Goal: Task Accomplishment & Management: Complete application form

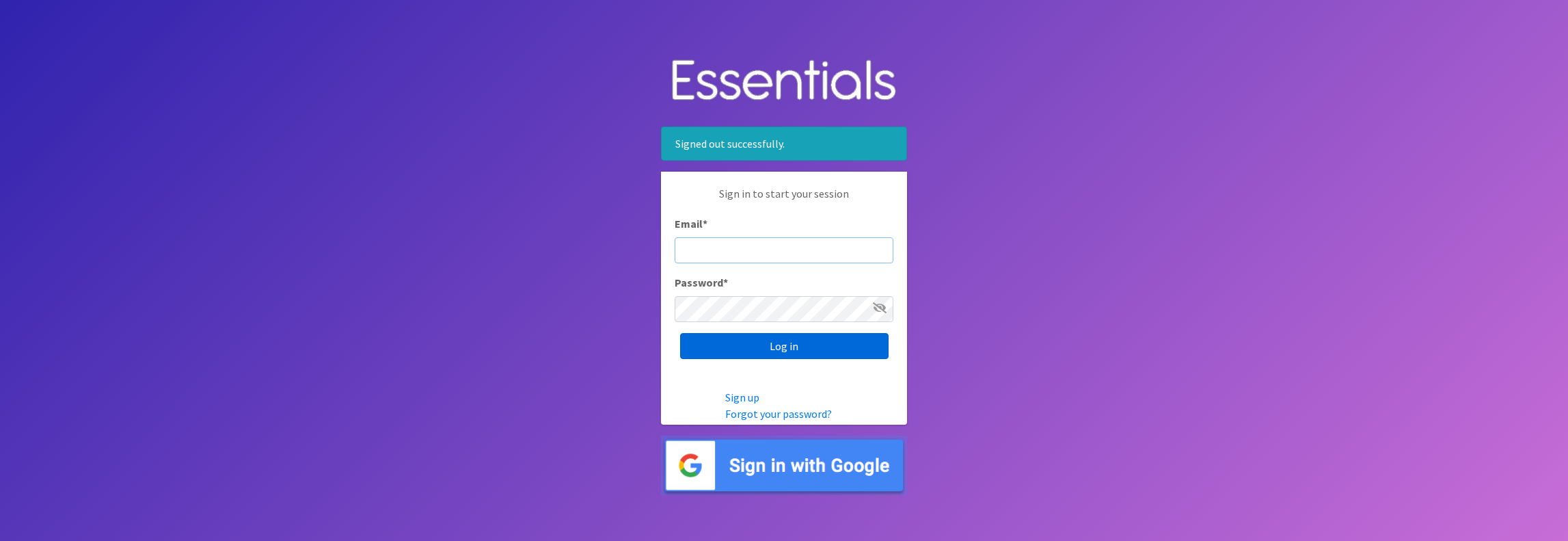
type input "jamie@villagediaperbank.org"
click at [782, 347] on input "Log in" at bounding box center [784, 346] width 208 height 26
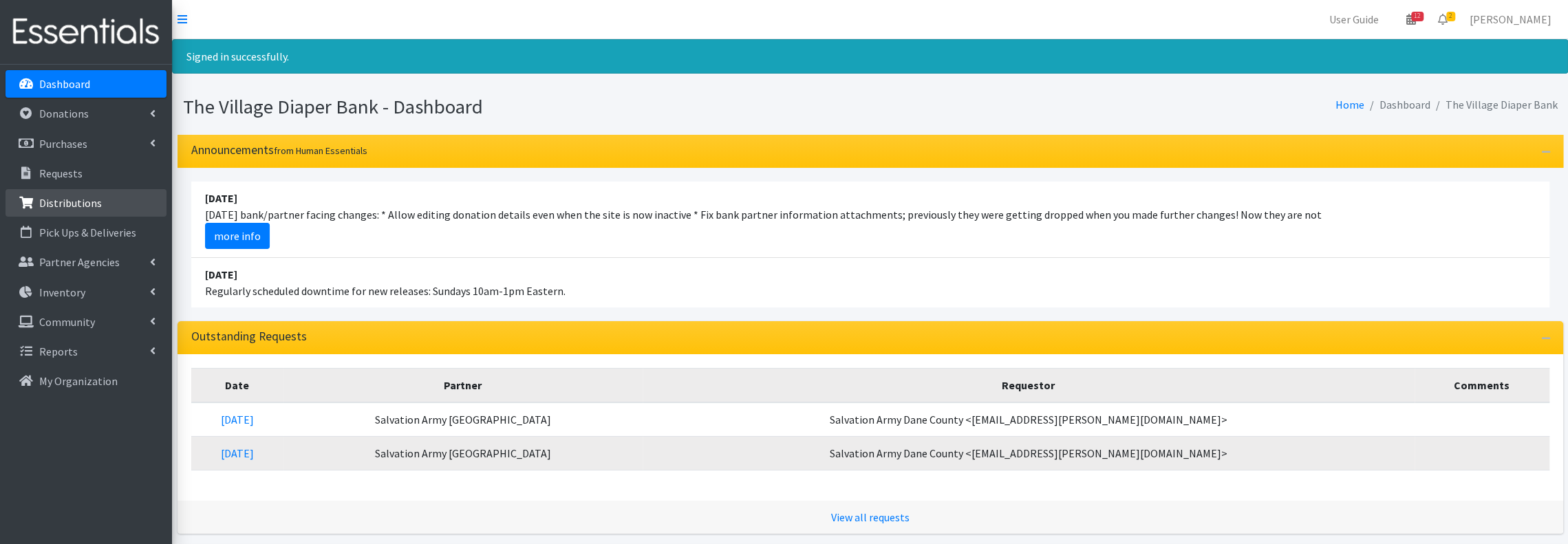
click at [75, 196] on p "Distributions" at bounding box center [70, 203] width 63 height 14
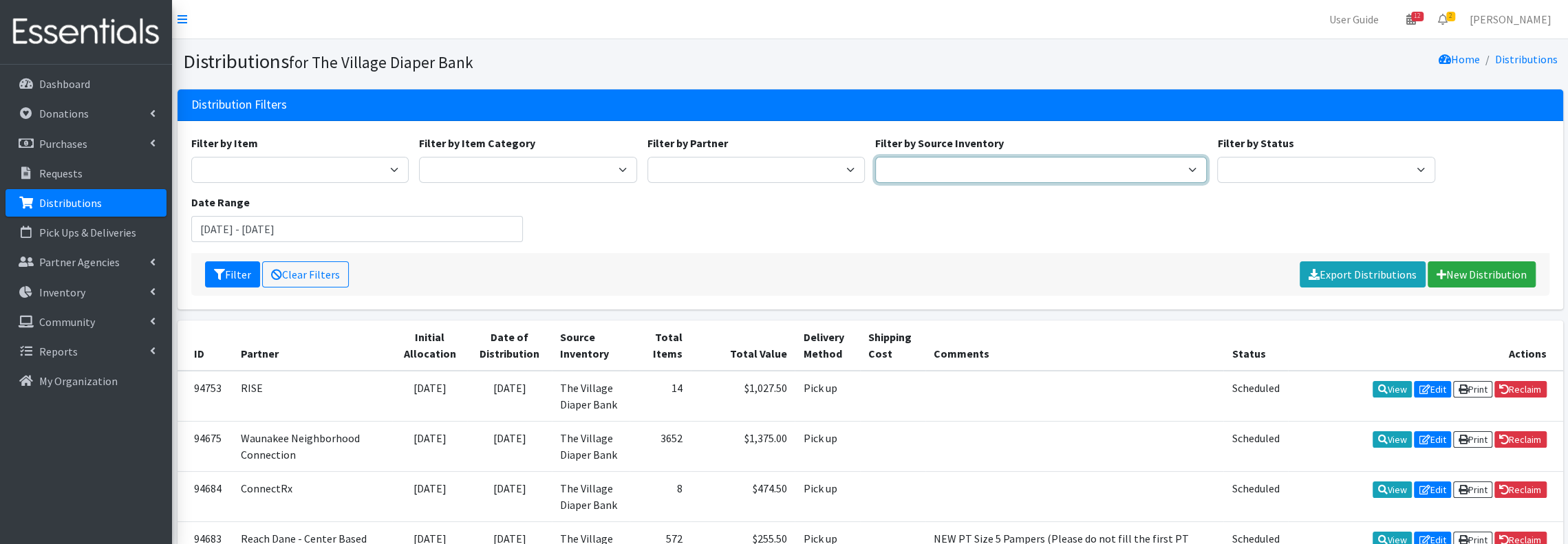
click at [892, 169] on select "The Village Diaper Bank" at bounding box center [1041, 170] width 331 height 26
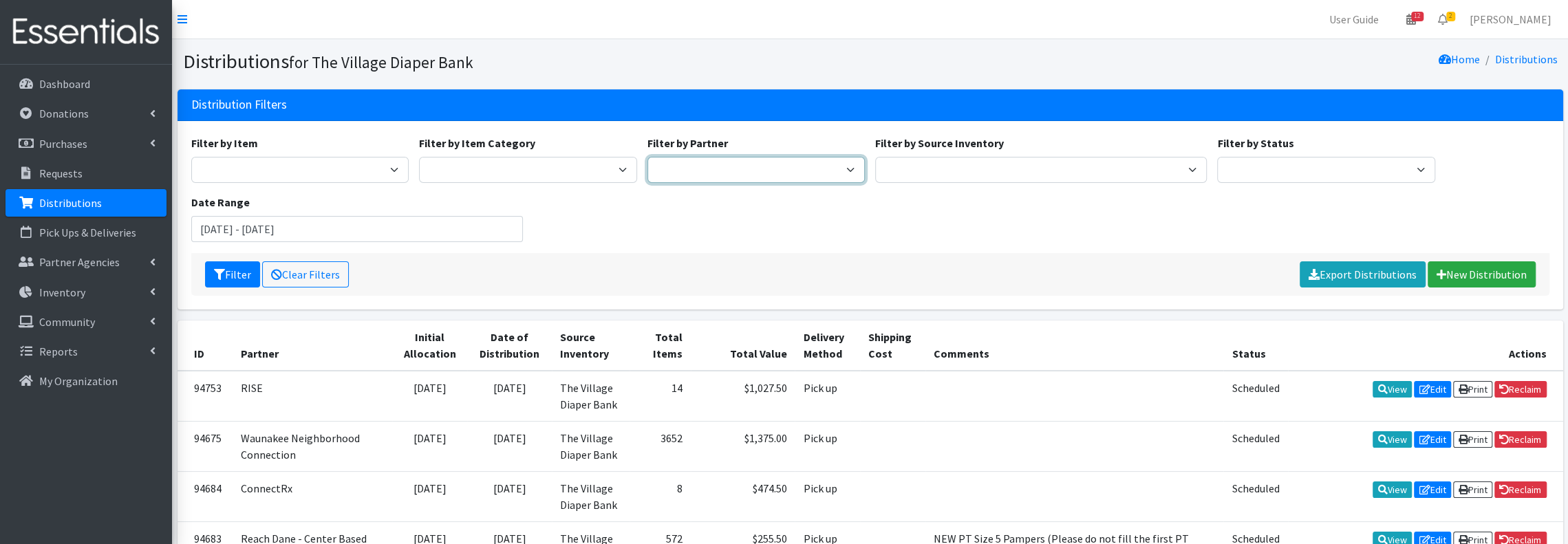
click at [762, 173] on select "Atwood PEP Badger Prairie Needs Network ConnectRx Culturally Rooted Dane County…" at bounding box center [756, 170] width 218 height 26
select select "5561"
click at [648, 157] on select "[PERSON_NAME] PEP [PERSON_NAME] Prairie Needs Network ConnectRx Culturally Root…" at bounding box center [756, 170] width 218 height 26
click at [230, 264] on button "Filter" at bounding box center [232, 275] width 55 height 26
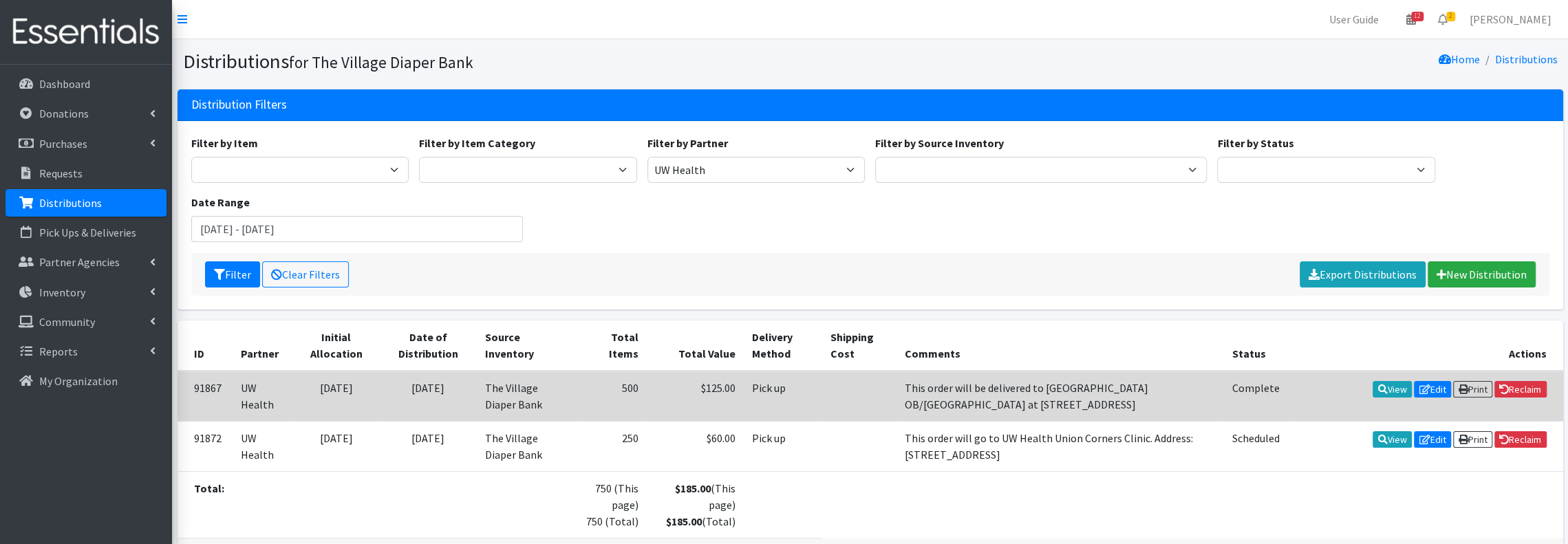
drag, startPoint x: 900, startPoint y: 381, endPoint x: 1072, endPoint y: 406, distance: 173.8
click at [1072, 406] on td "This order will be delivered to [GEOGRAPHIC_DATA] OB/[GEOGRAPHIC_DATA] at [STRE…" at bounding box center [1060, 396] width 327 height 51
copy td "This order will be delivered to [GEOGRAPHIC_DATA] OB/[GEOGRAPHIC_DATA] at [STRE…"
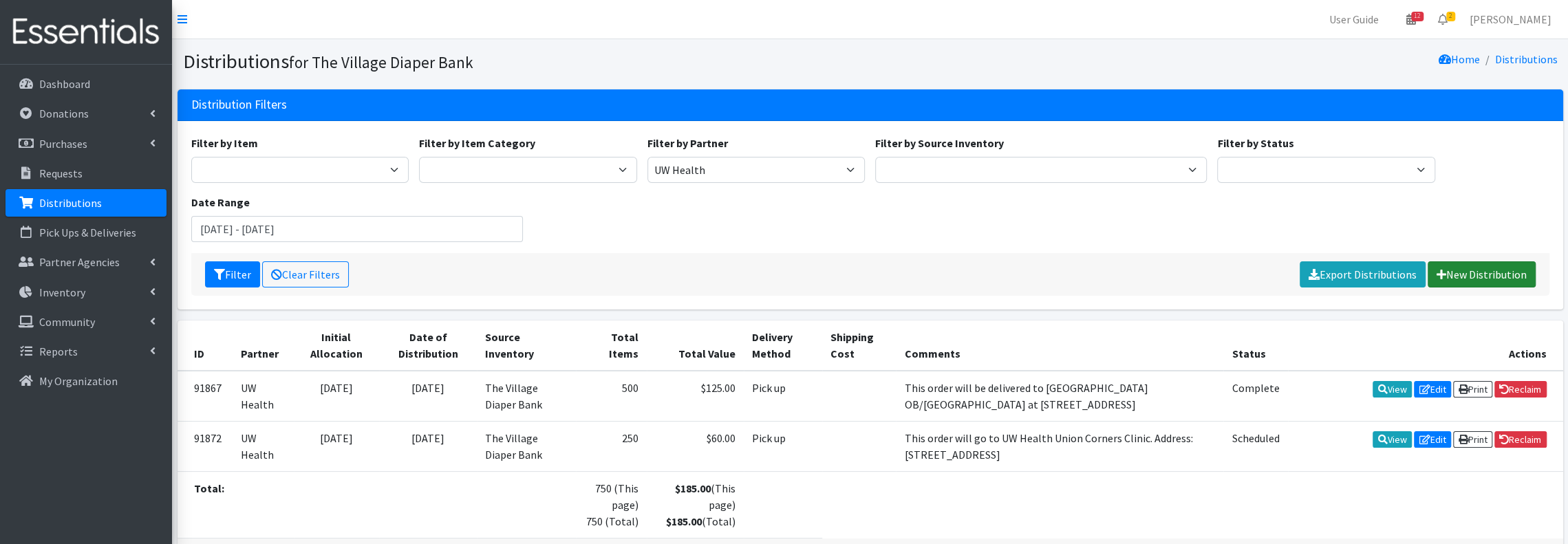
click at [1489, 271] on link "New Distribution" at bounding box center [1482, 275] width 108 height 26
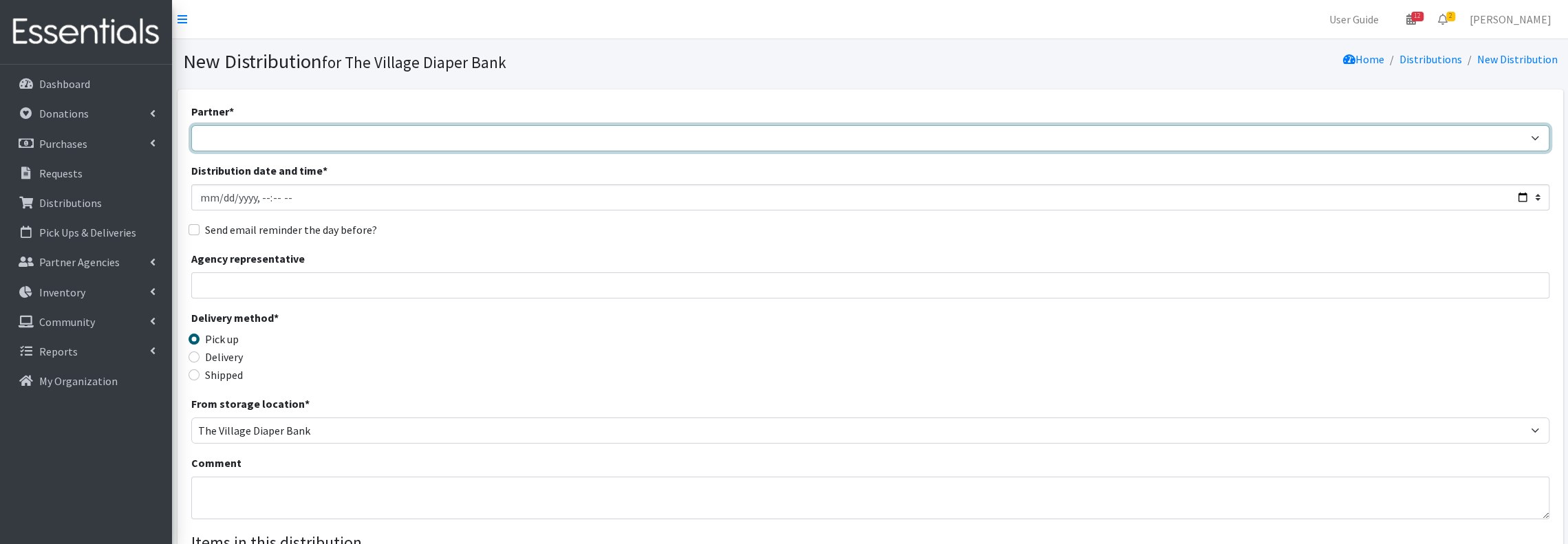
click at [375, 145] on select "[PERSON_NAME] PEP [PERSON_NAME] Prairie Needs Network ConnectRx Culturally Root…" at bounding box center [870, 138] width 1358 height 26
select select "5561"
click at [191, 125] on select "Atwood PEP Badger Prairie Needs Network ConnectRx Culturally Rooted Dane County…" at bounding box center [870, 138] width 1358 height 26
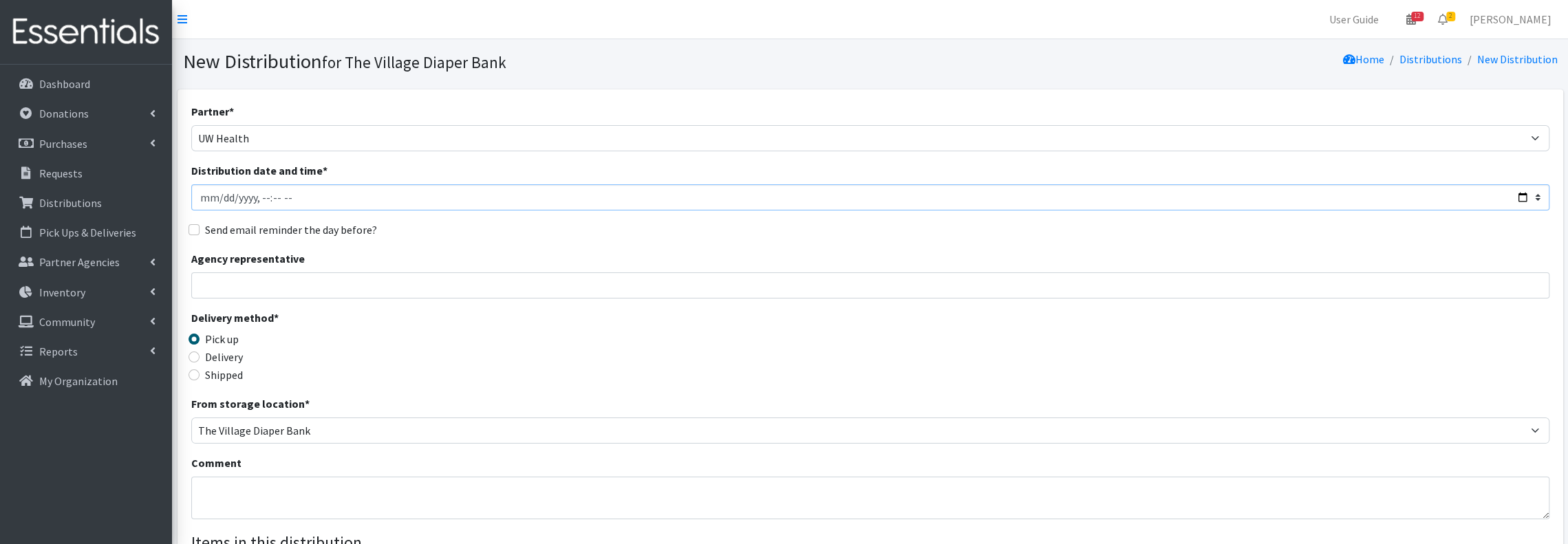
click at [218, 202] on input "Distribution date and time *" at bounding box center [870, 198] width 1358 height 26
click at [1521, 199] on input "Distribution date and time *" at bounding box center [870, 198] width 1358 height 26
type input "2025-08-20T08:30"
click at [770, 317] on div "Delivery method * Pick up Delivery Shipped Shipping cost" at bounding box center [870, 353] width 1358 height 86
click at [625, 285] on input "Agency representative" at bounding box center [870, 285] width 1358 height 26
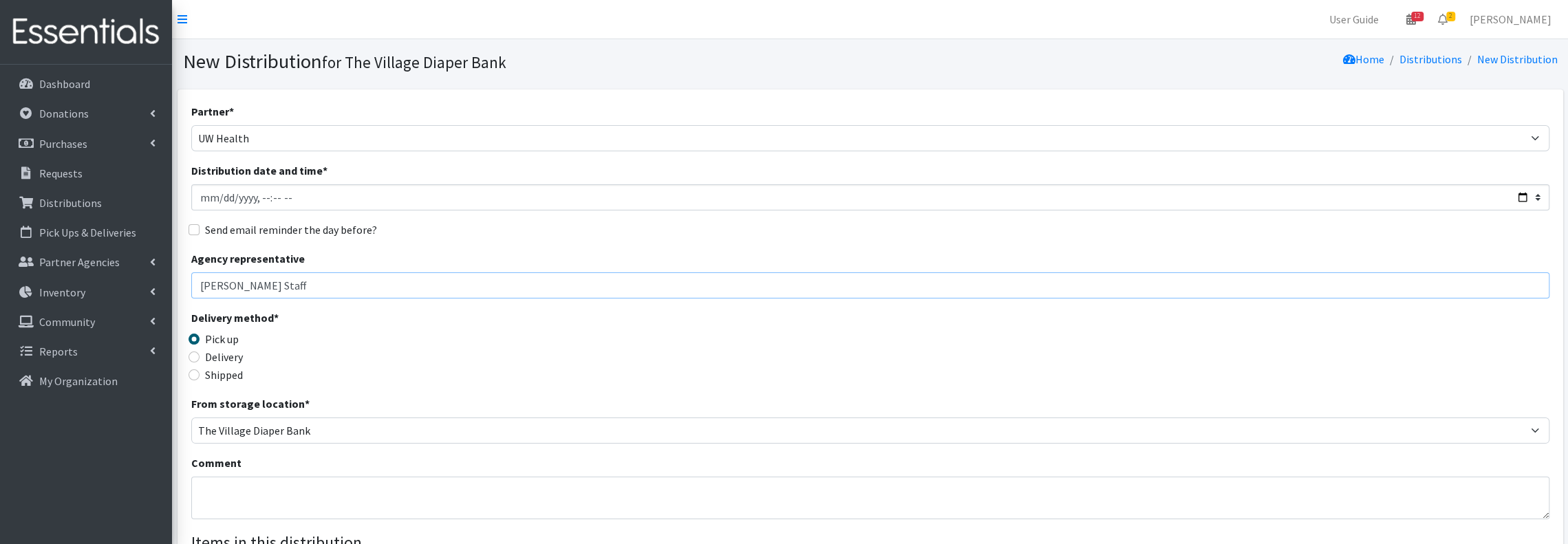
scroll to position [91, 0]
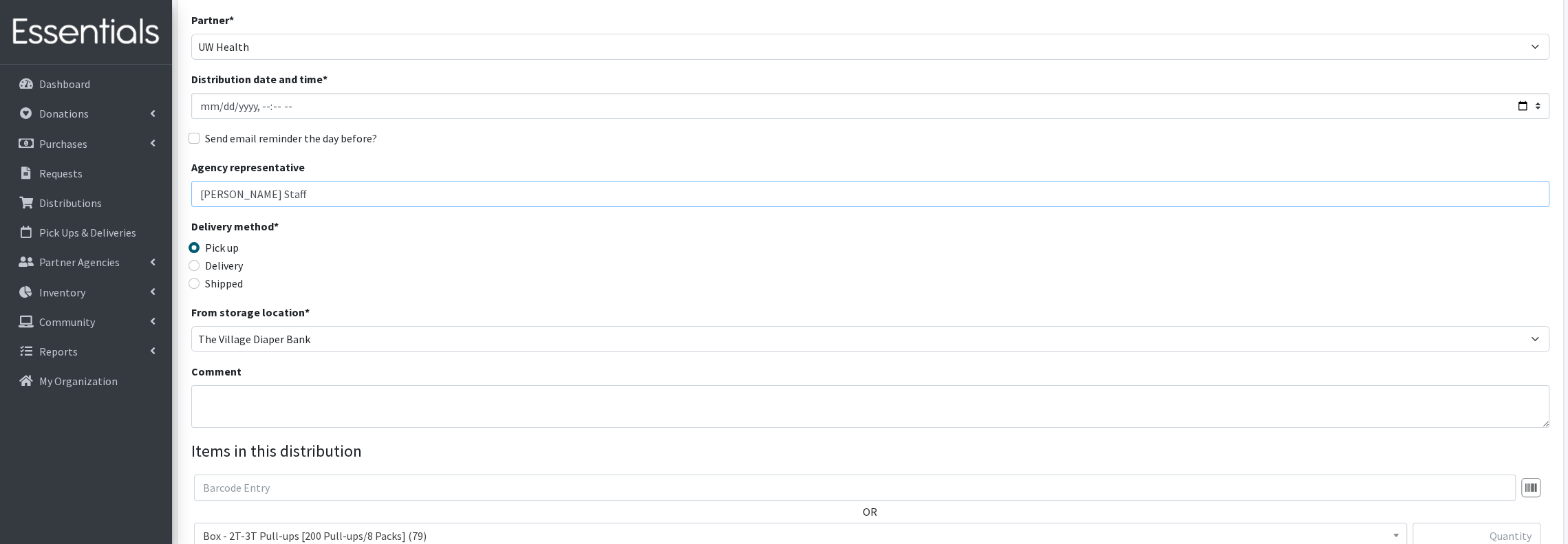
type input "Arlene Staff"
click at [486, 393] on textarea "Comment" at bounding box center [870, 406] width 1358 height 42
paste textarea "This order will be delivered to [GEOGRAPHIC_DATA] OB/[GEOGRAPHIC_DATA] at [STRE…"
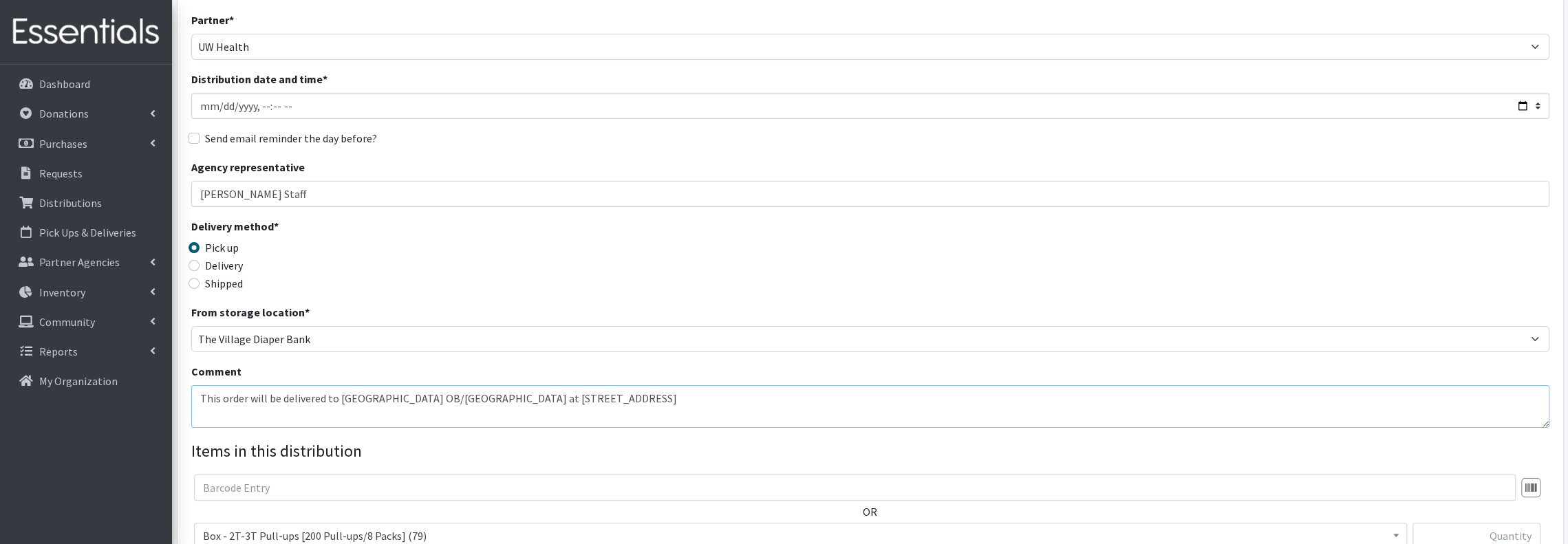
type textarea "This order will be delivered to [GEOGRAPHIC_DATA] OB/[GEOGRAPHIC_DATA] at [STRE…"
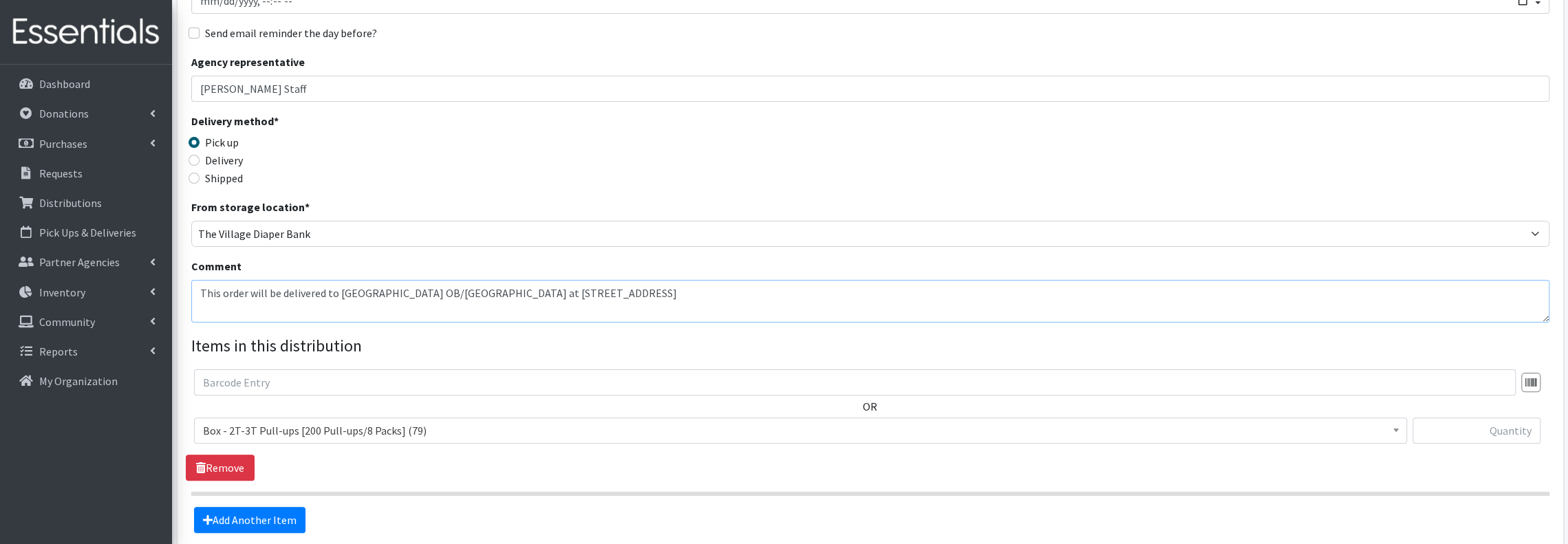
scroll to position [275, 0]
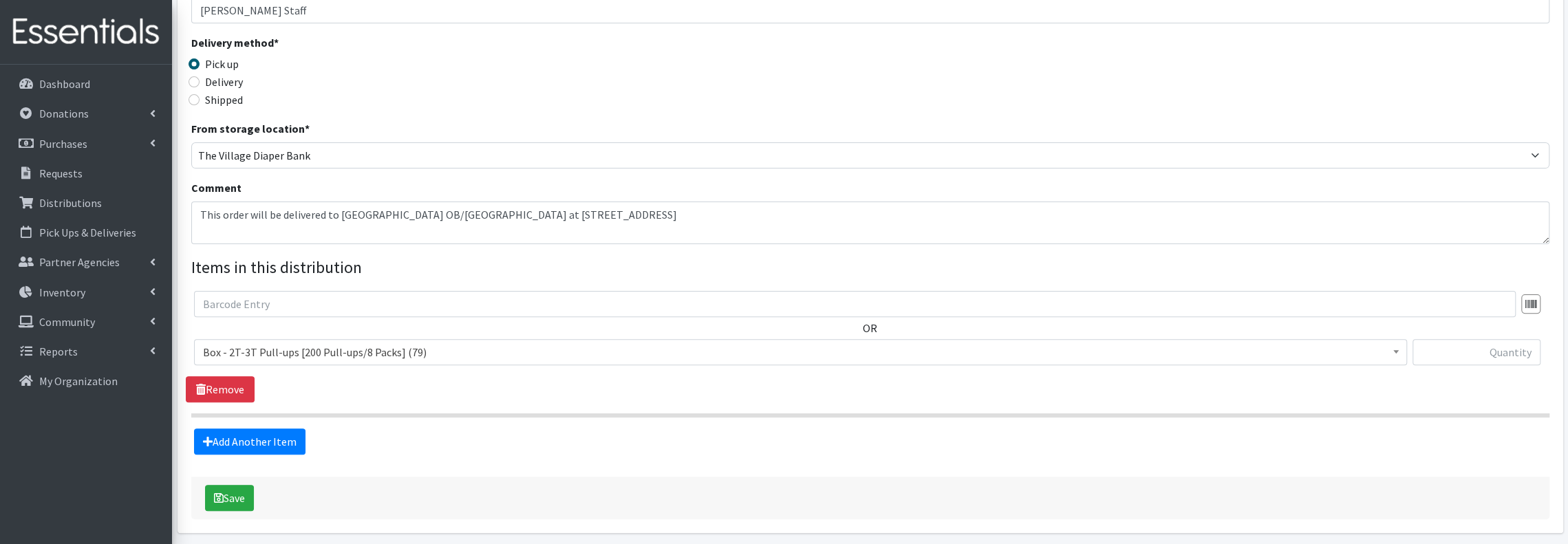
click at [375, 350] on span "Box - 2T-3T Pull-ups [200 Pull-ups/8 Packs] (79)" at bounding box center [801, 352] width 1195 height 19
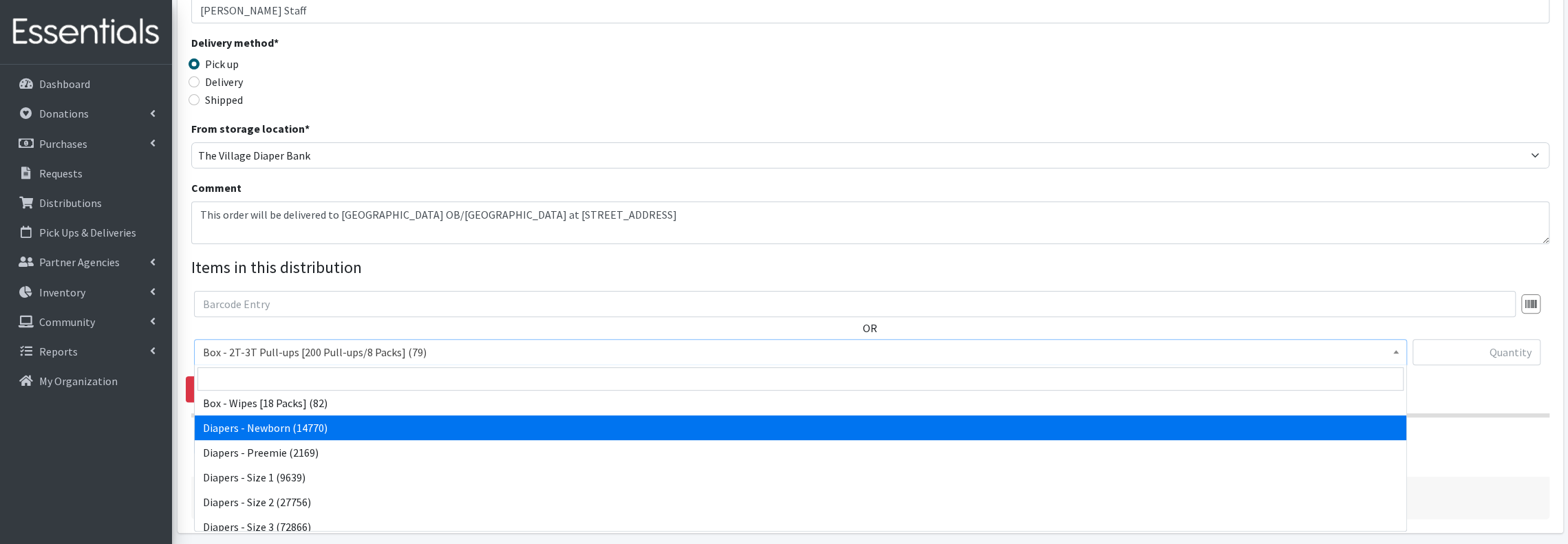
select select "9795"
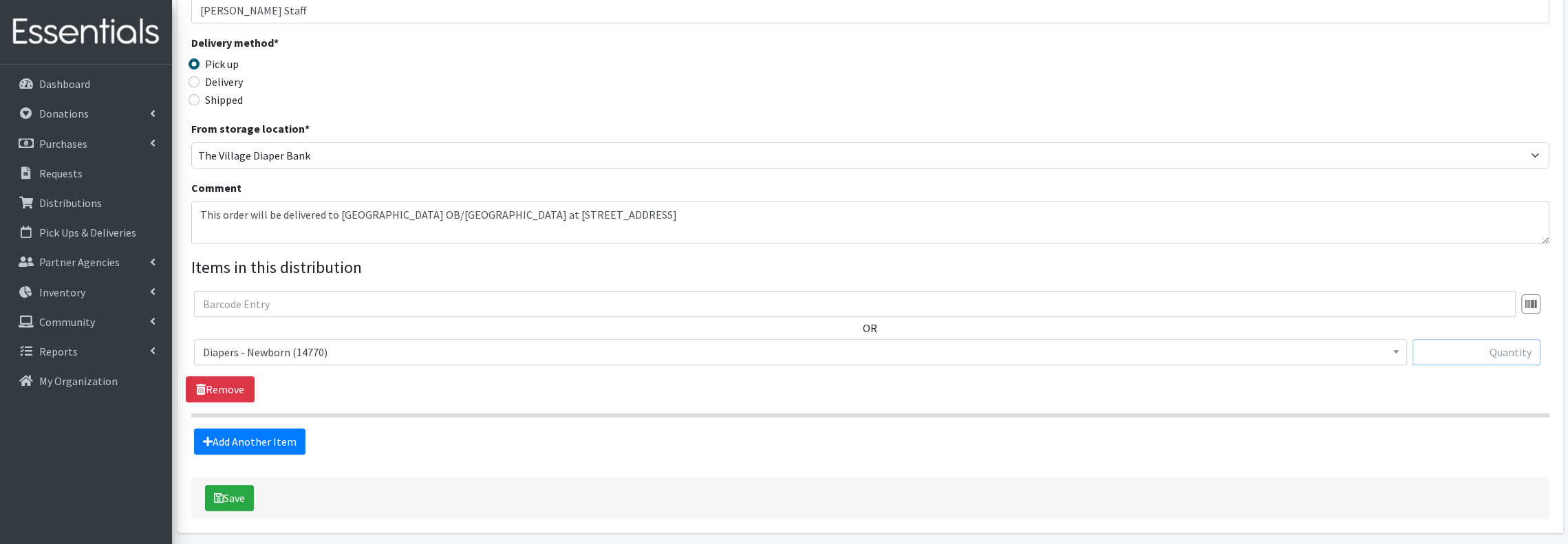
click at [1491, 353] on input "text" at bounding box center [1477, 352] width 128 height 26
type input "3"
click at [273, 437] on link "Add Another Item" at bounding box center [250, 442] width 111 height 26
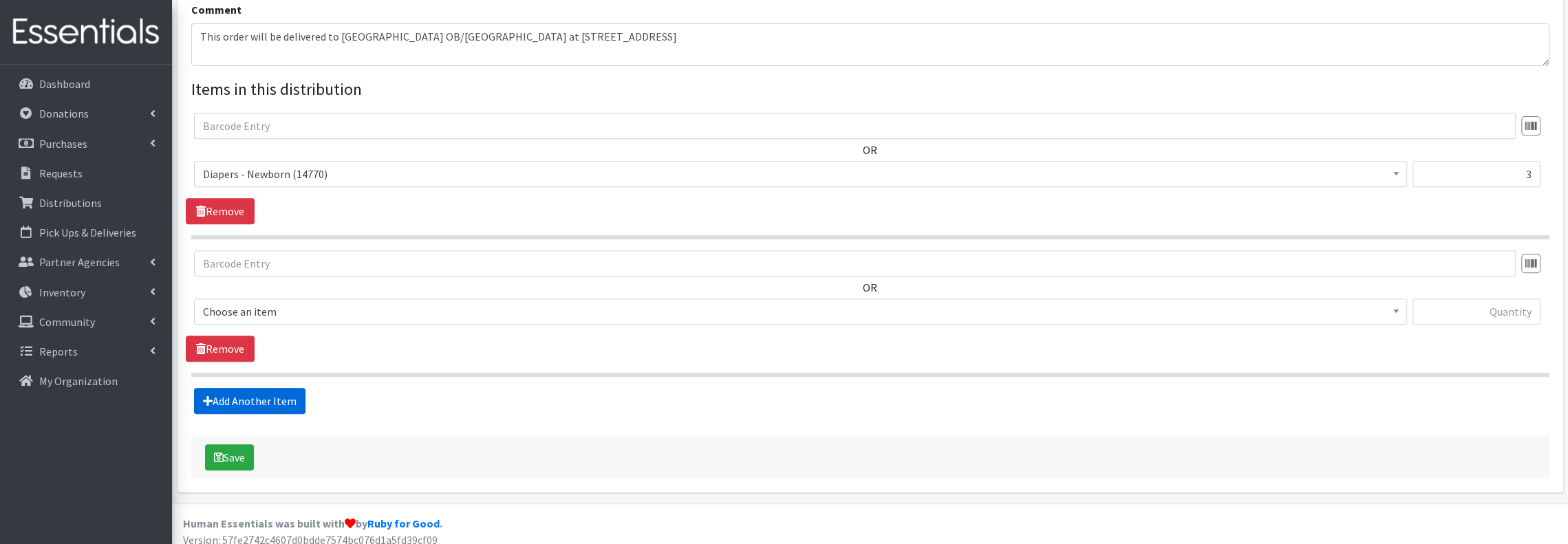
scroll to position [461, 0]
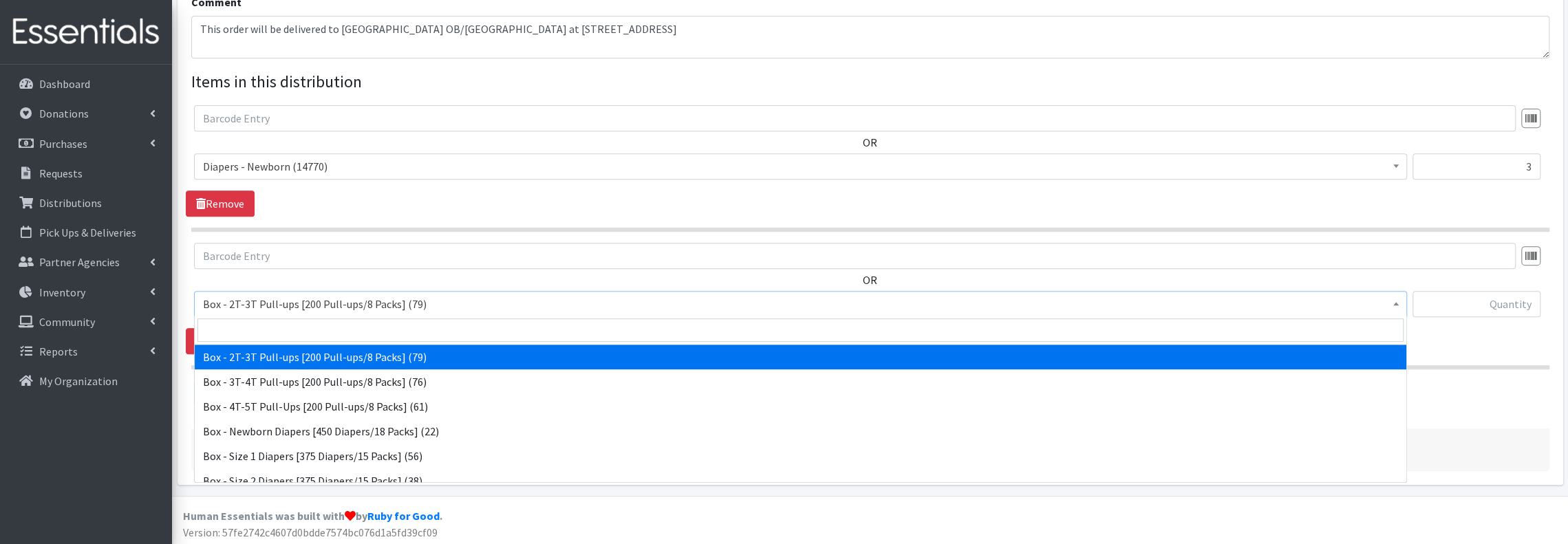
click at [506, 305] on span "Box - 2T-3T Pull-ups [200 Pull-ups/8 Packs] (79)" at bounding box center [801, 304] width 1195 height 19
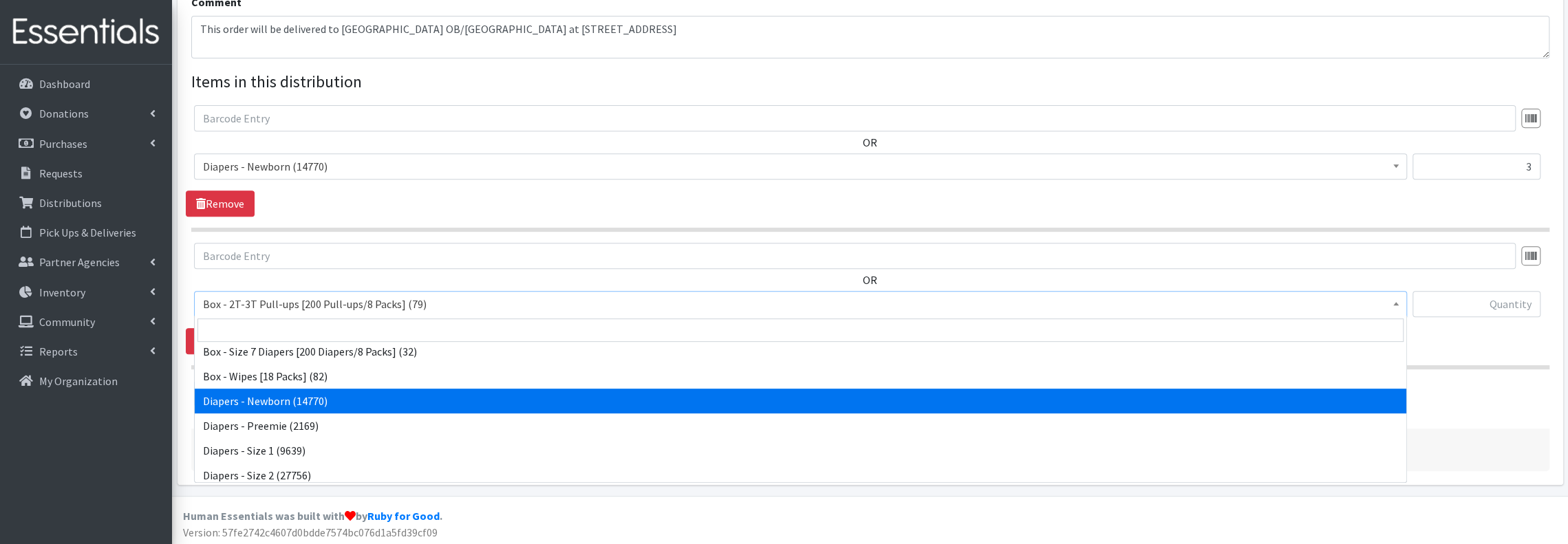
scroll to position [275, 0]
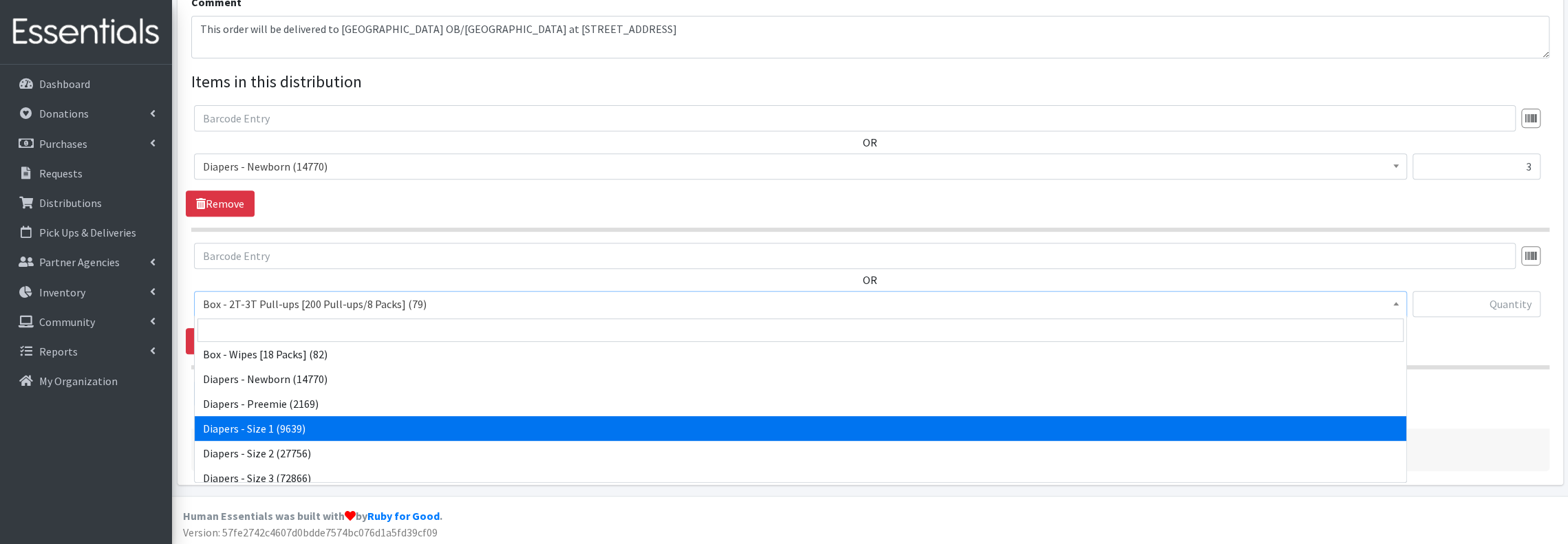
select select "9798"
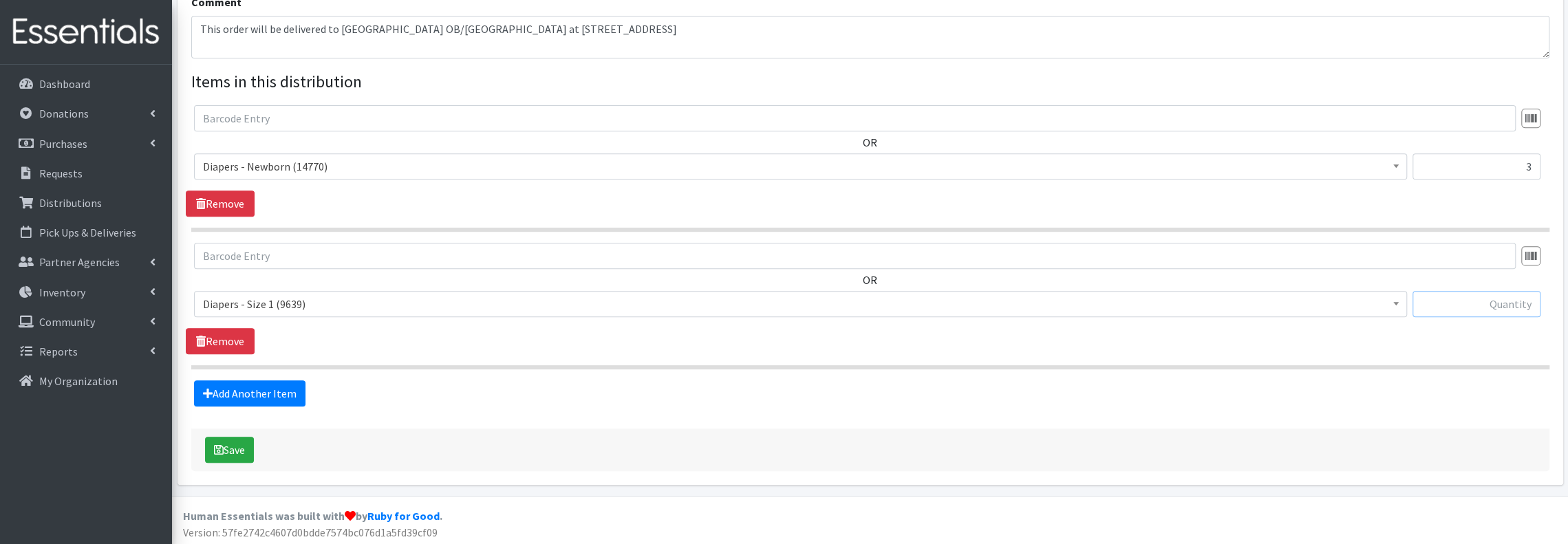
click at [1508, 301] on input "text" at bounding box center [1477, 304] width 128 height 26
type input "3"
click at [276, 389] on link "Add Another Item" at bounding box center [250, 393] width 111 height 26
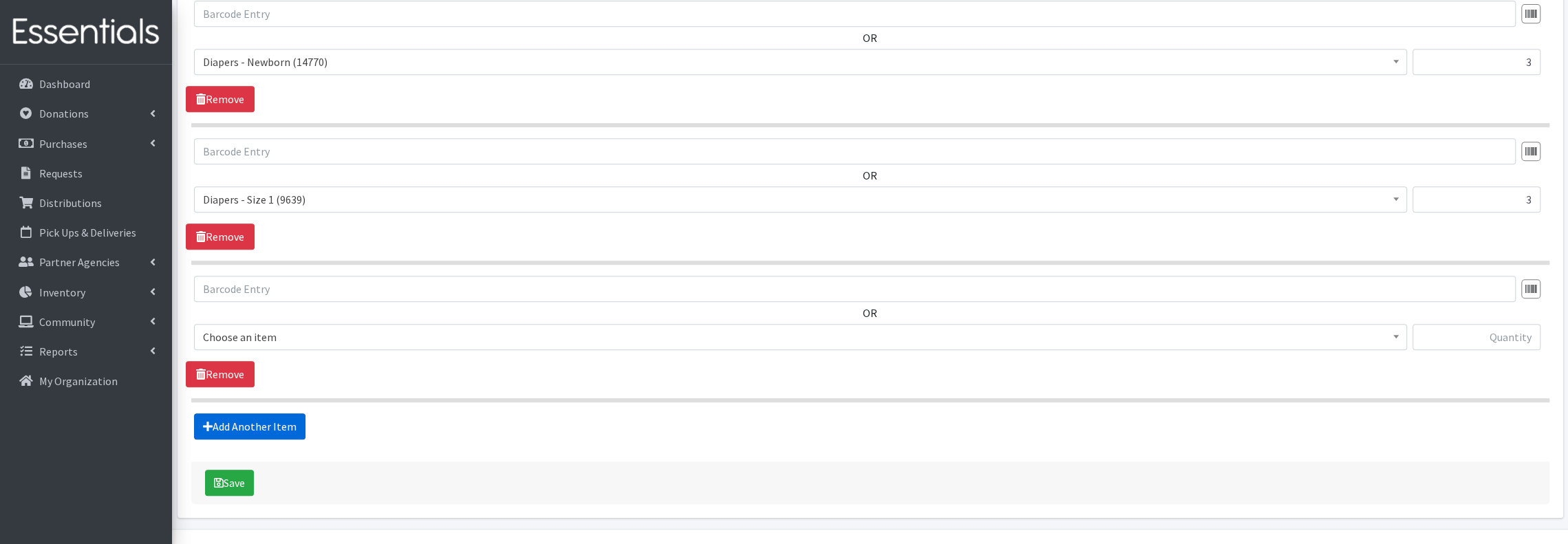
scroll to position [598, 0]
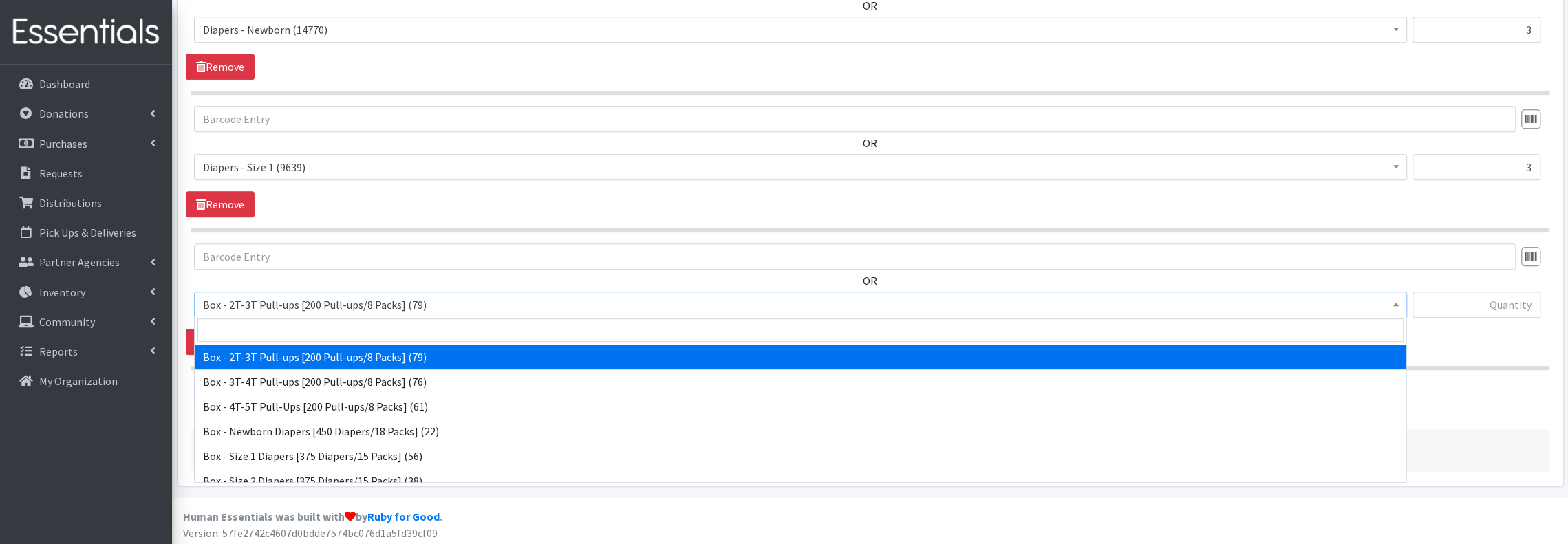
click at [416, 303] on span "Box - 2T-3T Pull-ups [200 Pull-ups/8 Packs] (79)" at bounding box center [801, 305] width 1195 height 19
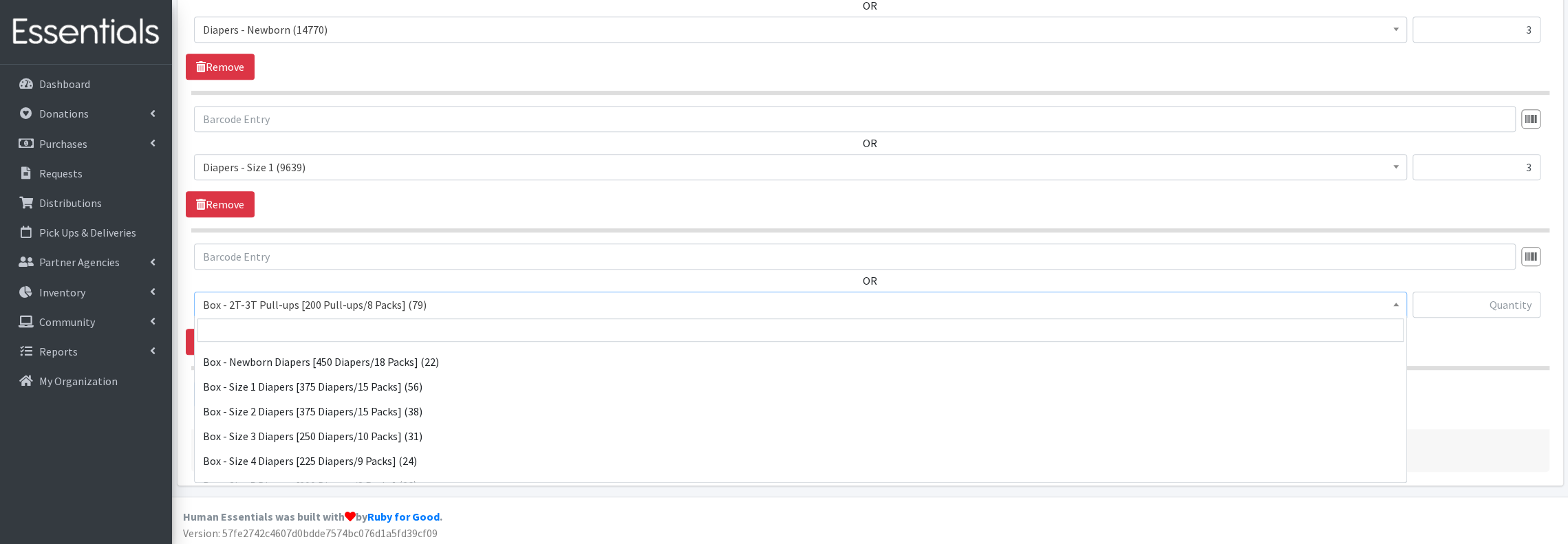
scroll to position [91, 0]
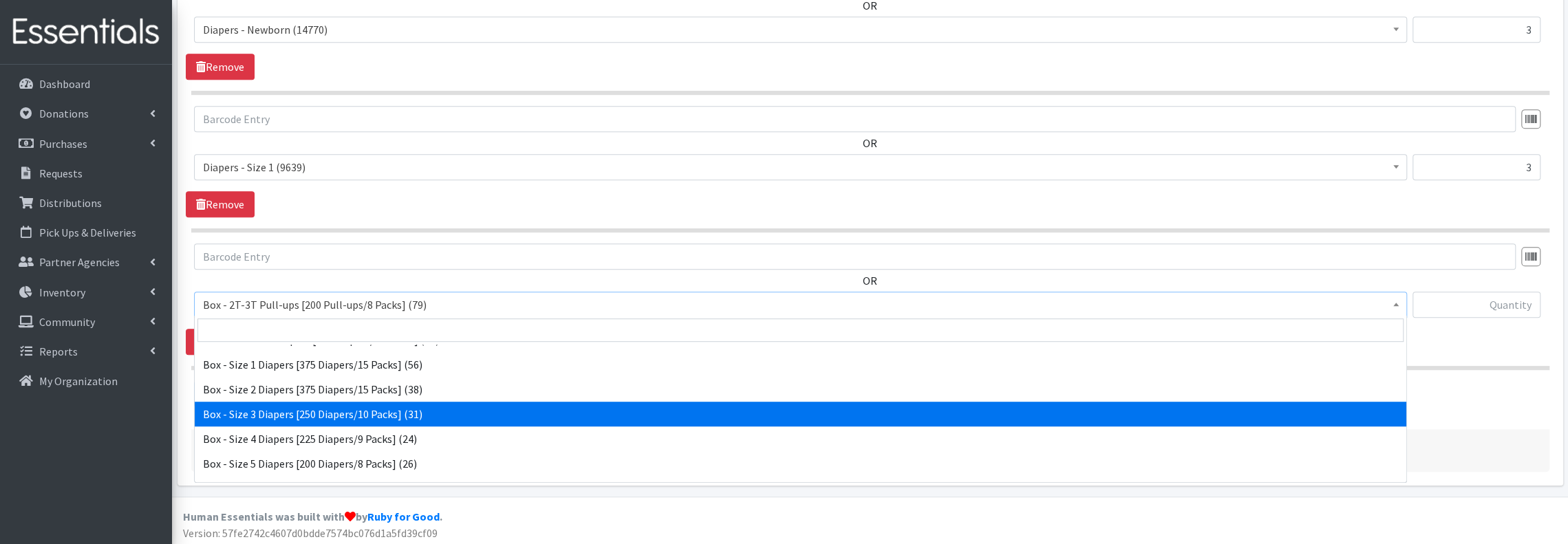
select select "14392"
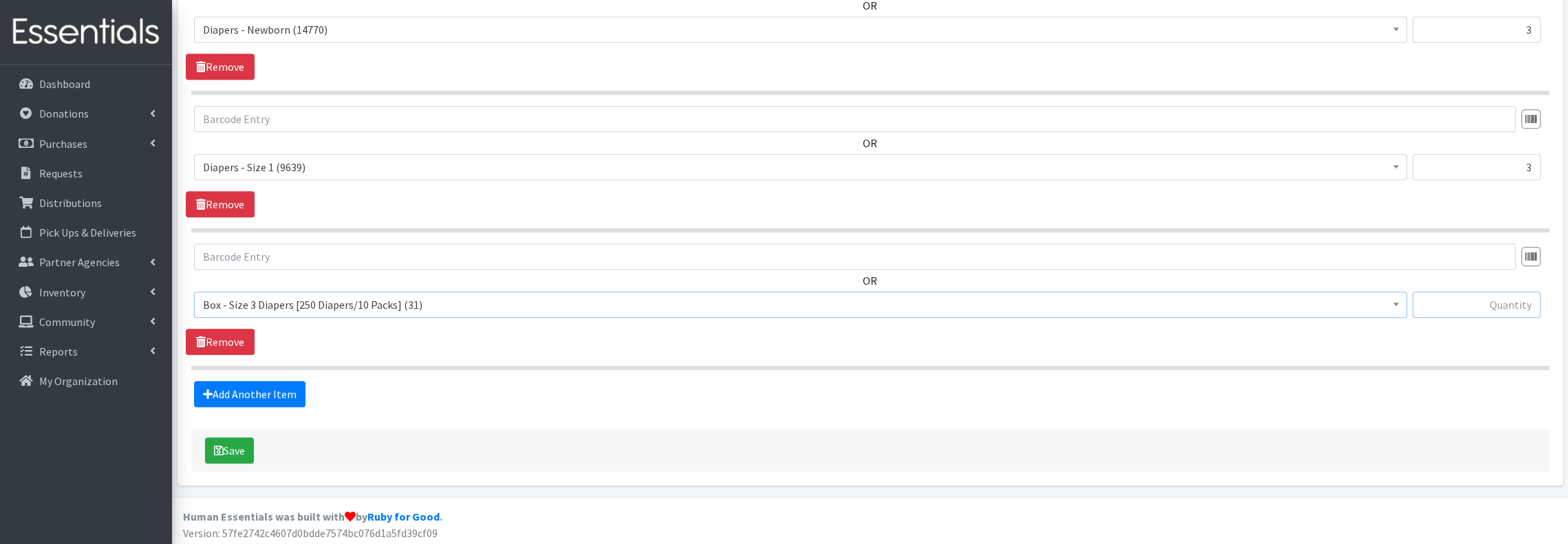
click at [1493, 295] on input "text" at bounding box center [1477, 305] width 128 height 26
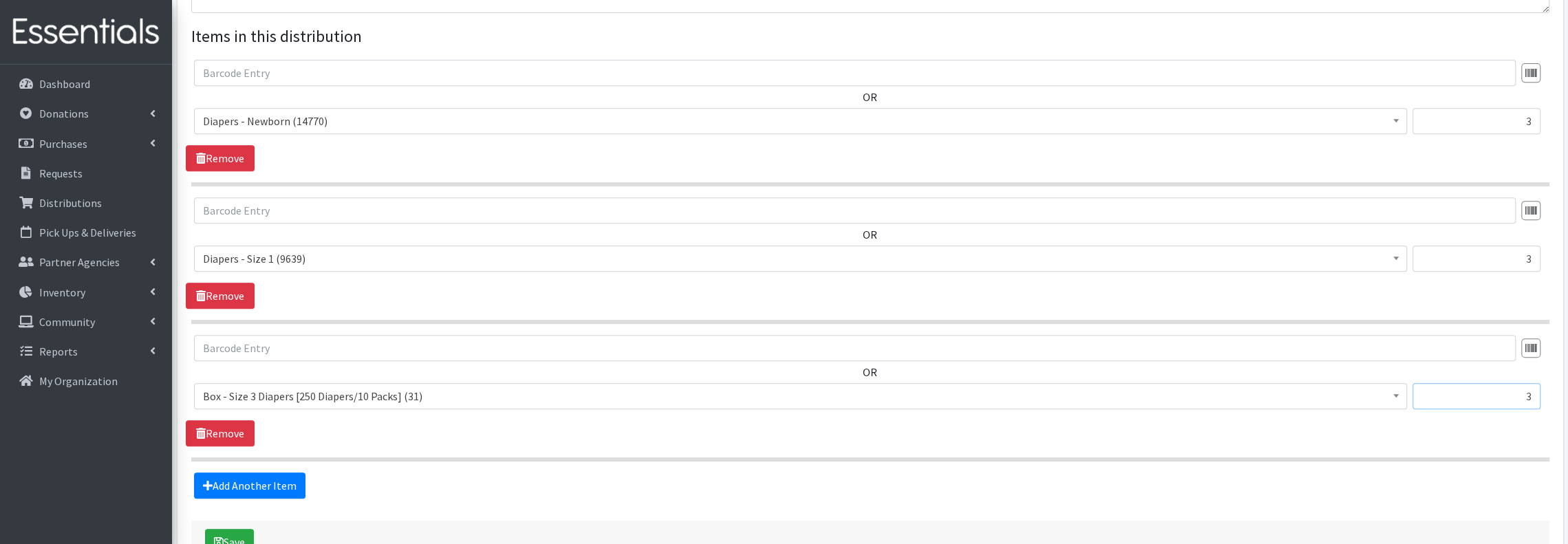
scroll to position [598, 0]
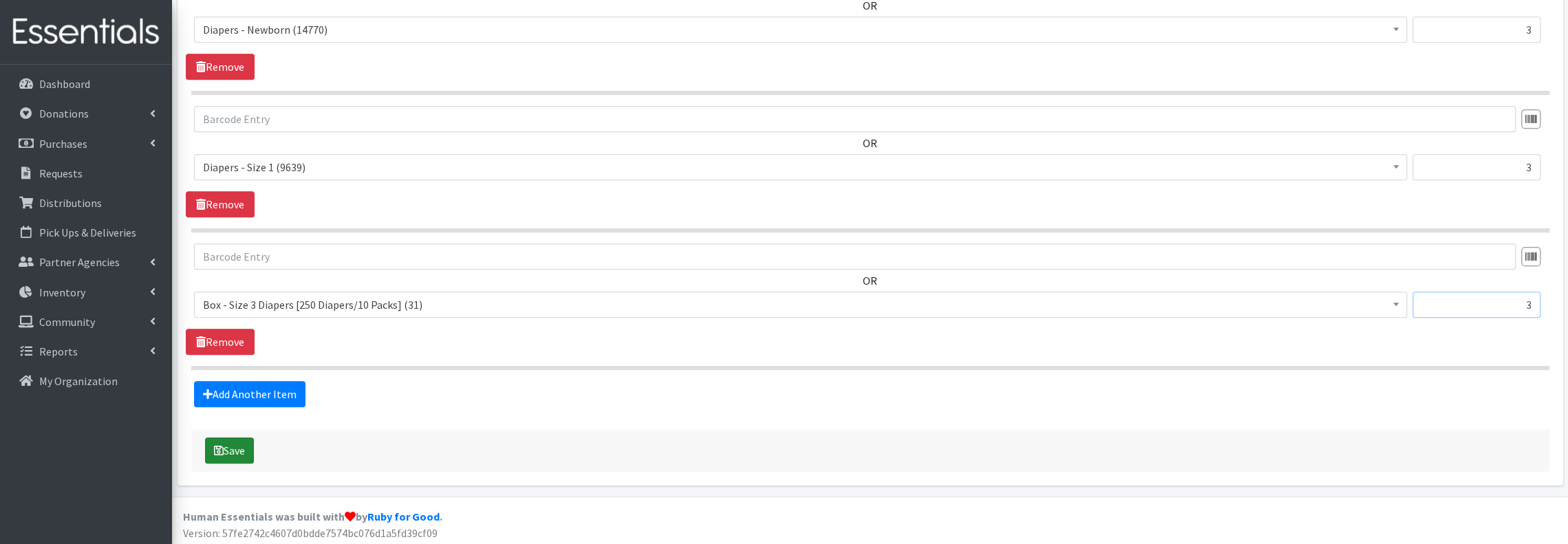
type input "3"
click at [237, 441] on button "Save" at bounding box center [229, 451] width 49 height 26
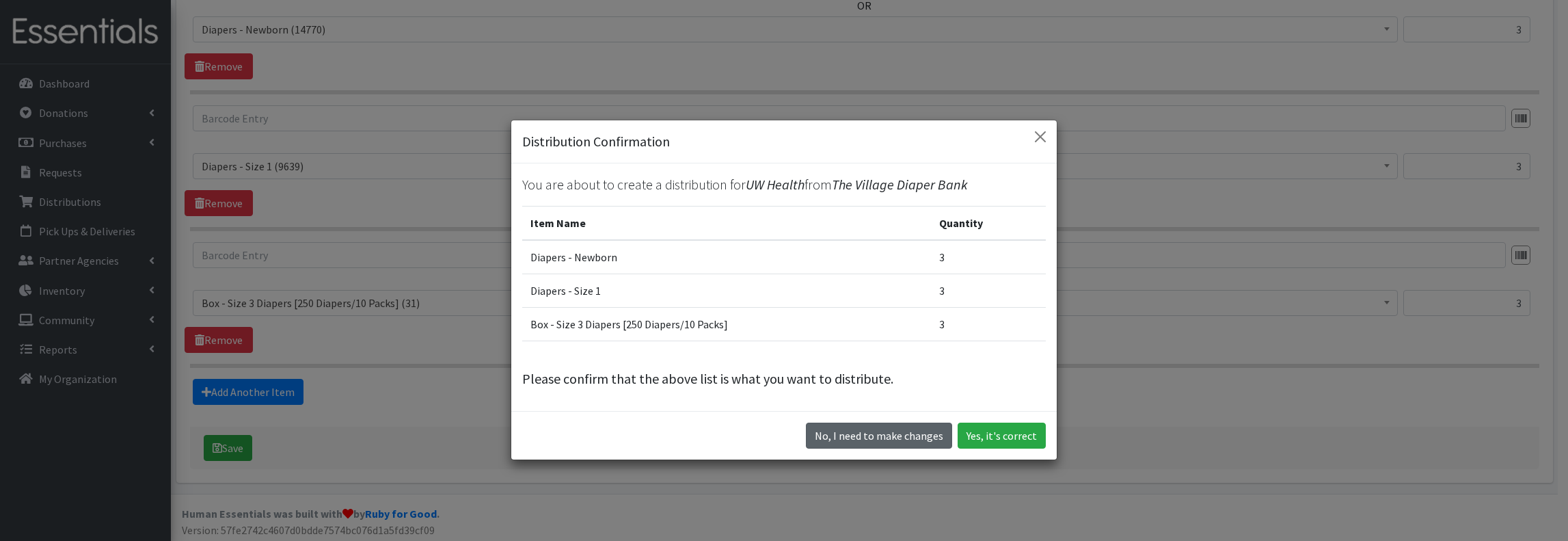
click at [874, 428] on button "No, I need to make changes" at bounding box center [878, 436] width 146 height 26
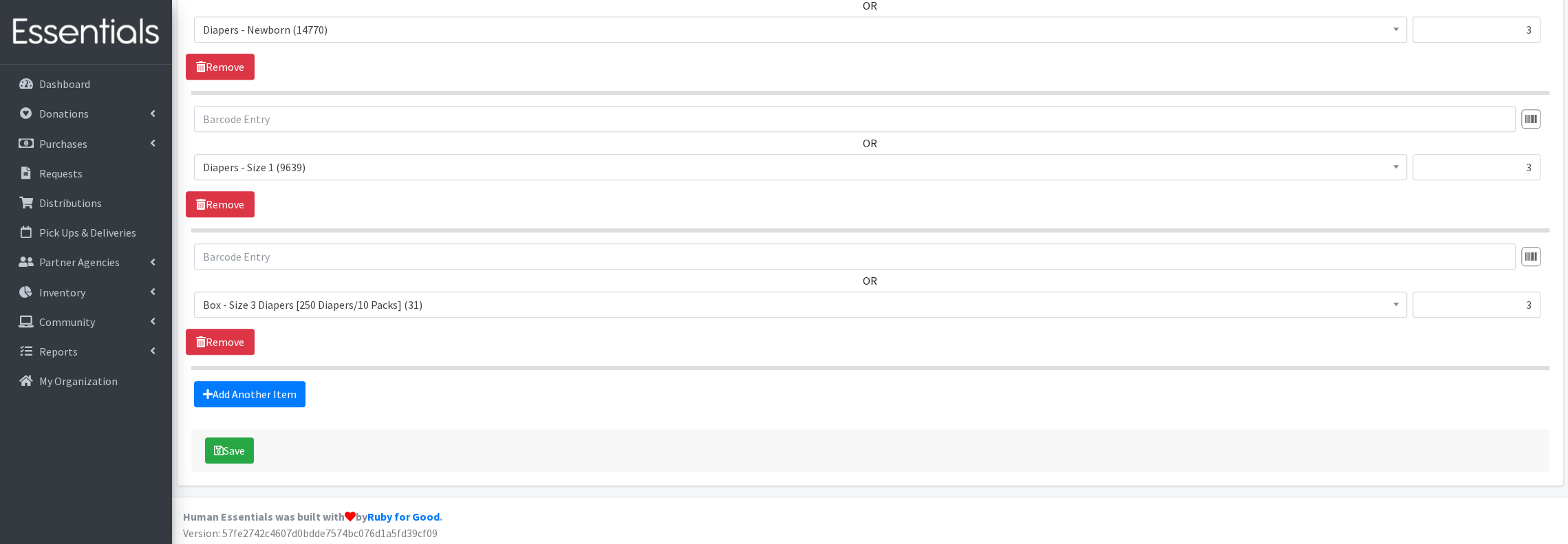
click at [678, 302] on span "Box - Size 3 Diapers [250 Diapers/10 Packs] (31)" at bounding box center [801, 305] width 1195 height 19
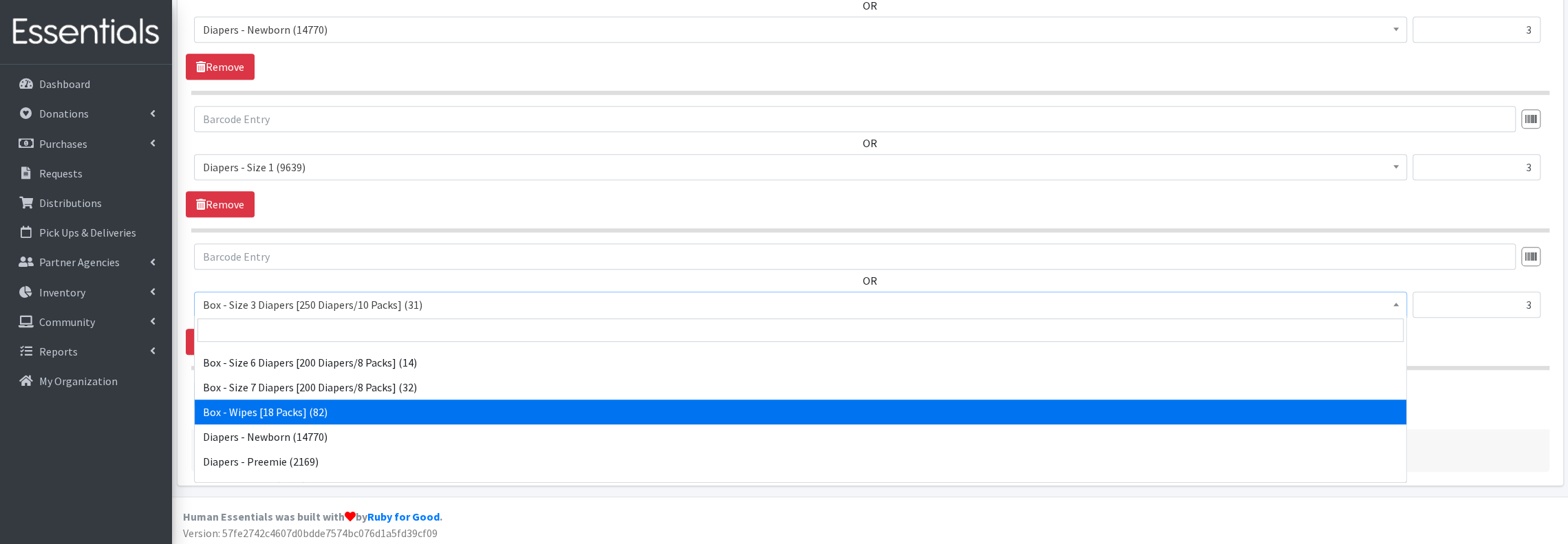
scroll to position [307, 0]
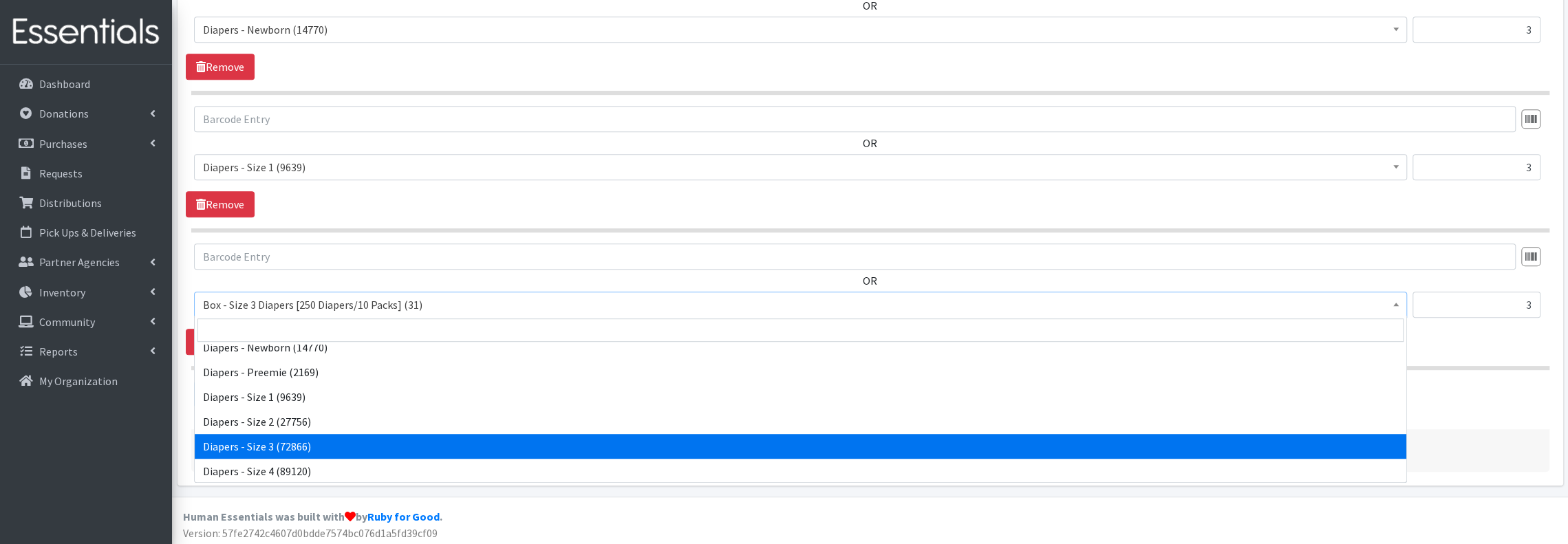
select select "9803"
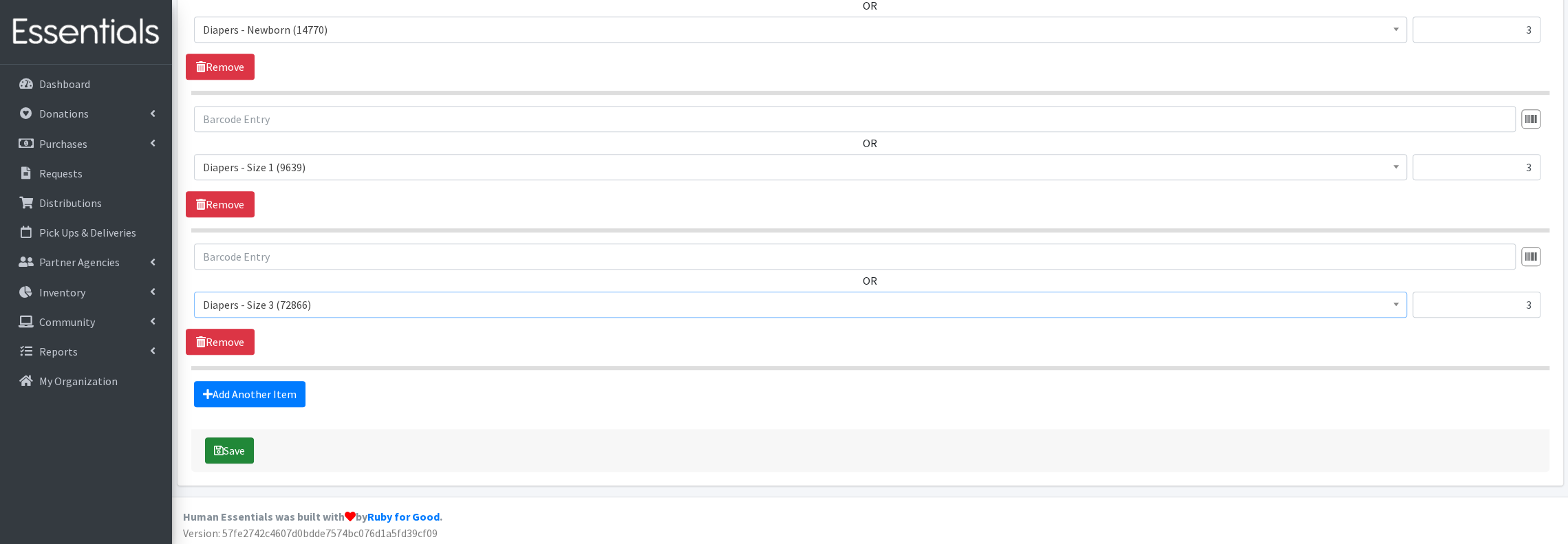
click at [228, 438] on button "Save" at bounding box center [229, 451] width 49 height 26
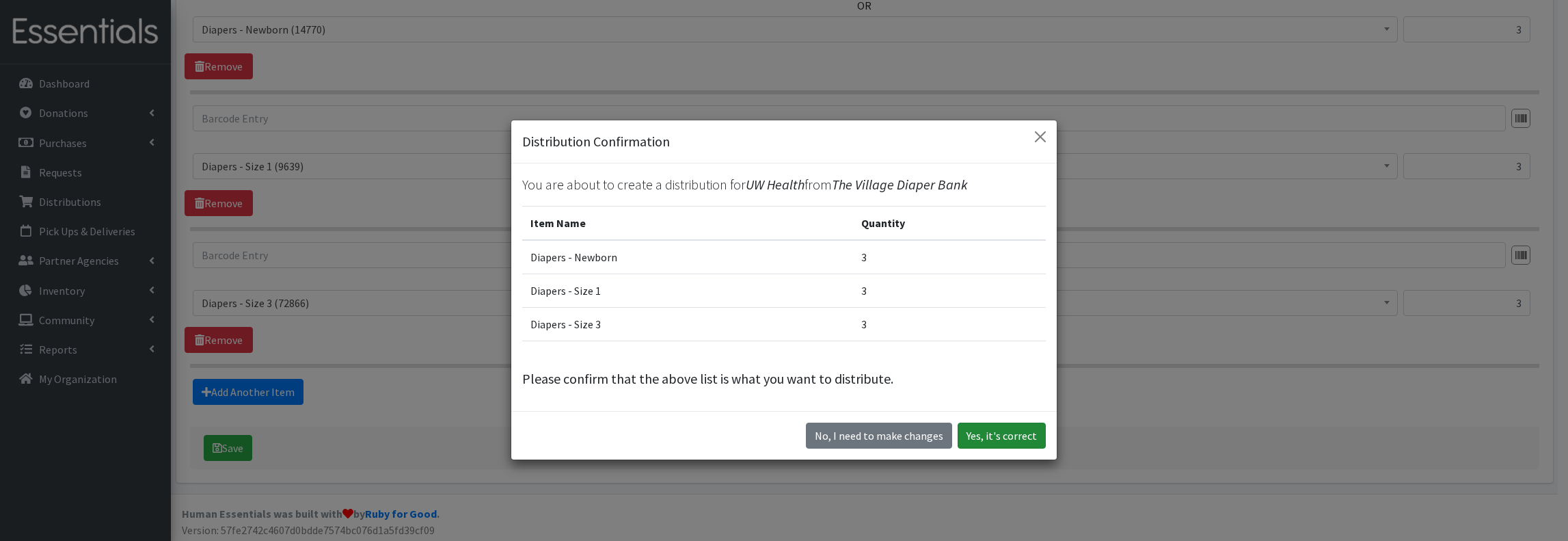
click at [1016, 430] on button "Yes, it's correct" at bounding box center [1002, 436] width 88 height 26
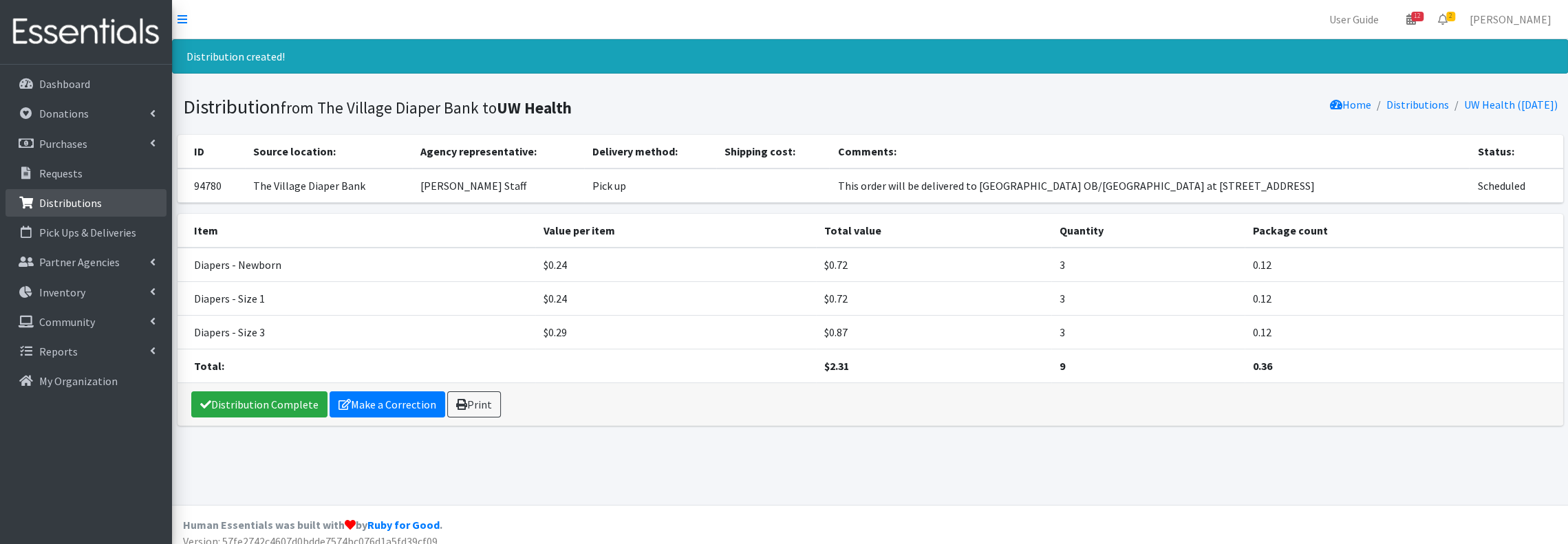
click at [97, 205] on p "Distributions" at bounding box center [70, 203] width 63 height 14
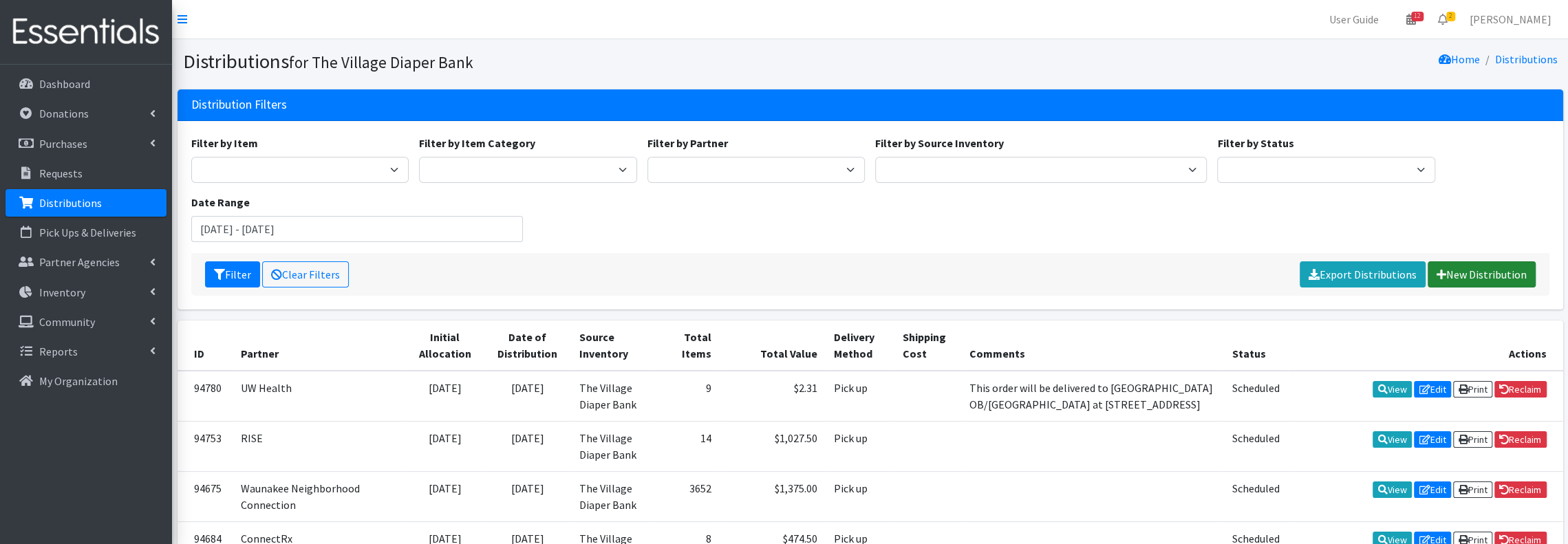
click at [1480, 269] on link "New Distribution" at bounding box center [1482, 275] width 108 height 26
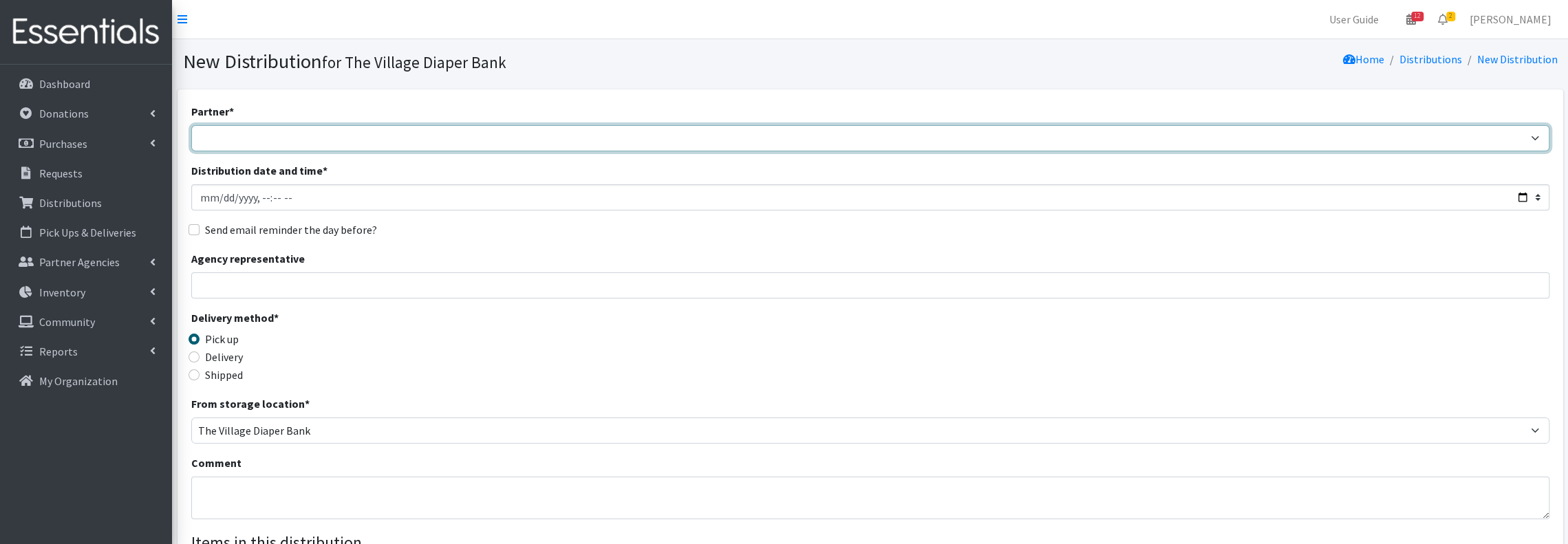
click at [541, 141] on select "Atwood PEP Badger Prairie Needs Network ConnectRx Culturally Rooted Dane County…" at bounding box center [870, 138] width 1358 height 26
click at [460, 143] on select "Atwood PEP Badger Prairie Needs Network ConnectRx Culturally Rooted Dane County…" at bounding box center [870, 138] width 1358 height 26
select select "5561"
click at [191, 125] on select "[PERSON_NAME] PEP [PERSON_NAME] Prairie Needs Network ConnectRx Culturally Root…" at bounding box center [870, 138] width 1358 height 26
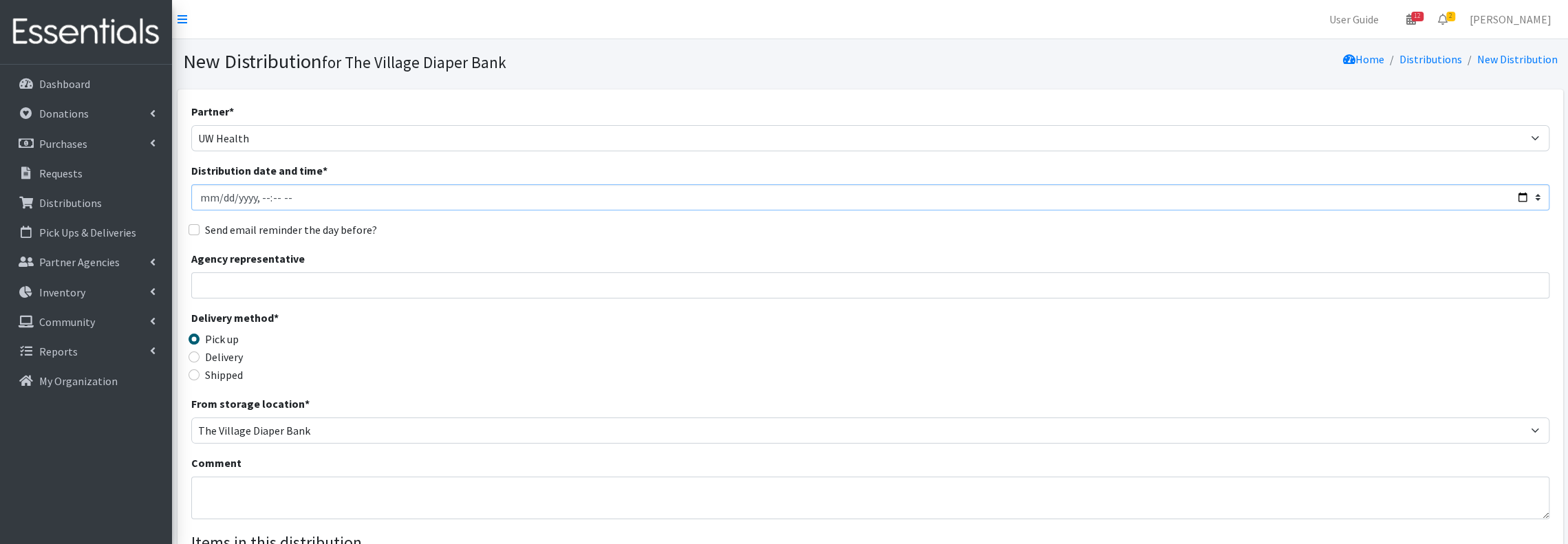
click at [1519, 192] on input "Distribution date and time *" at bounding box center [870, 198] width 1358 height 26
type input "2025-08-19T23:59"
click at [256, 200] on input "Distribution date and time *" at bounding box center [870, 198] width 1358 height 26
type input "2025-08-19T08:30"
drag, startPoint x: 292, startPoint y: 273, endPoint x: 292, endPoint y: 283, distance: 10.0
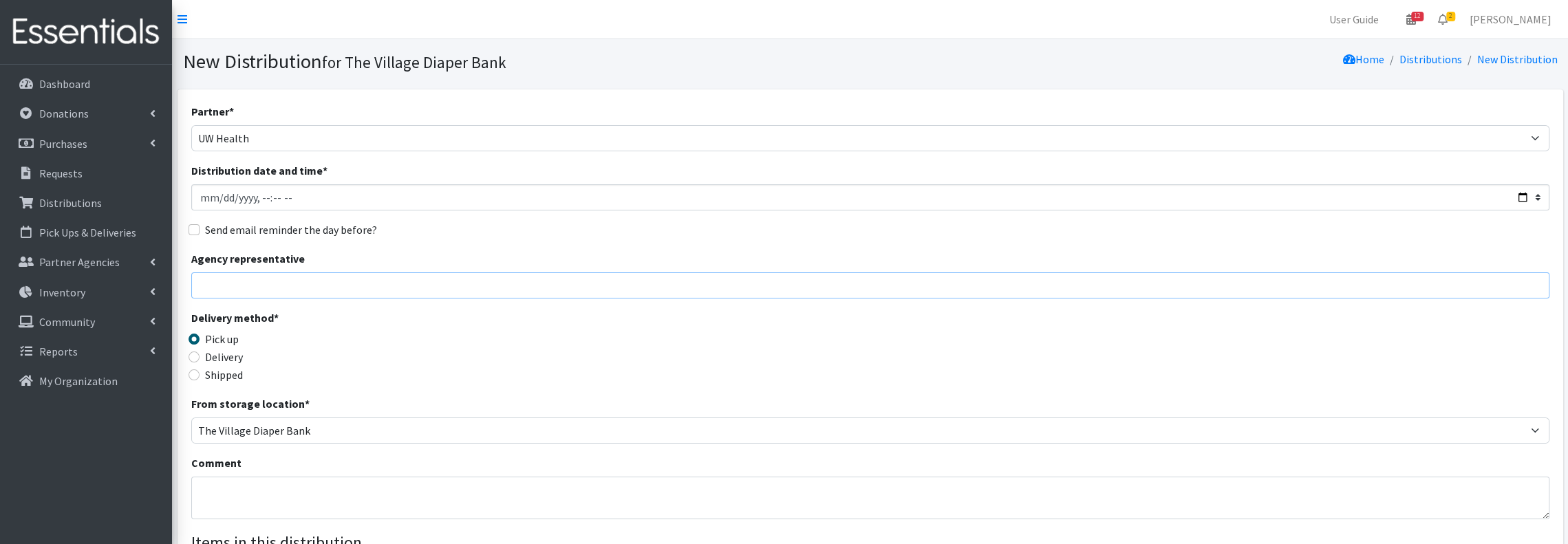
click at [292, 280] on input "Agency representative" at bounding box center [870, 285] width 1358 height 26
type input "Arlene Staff"
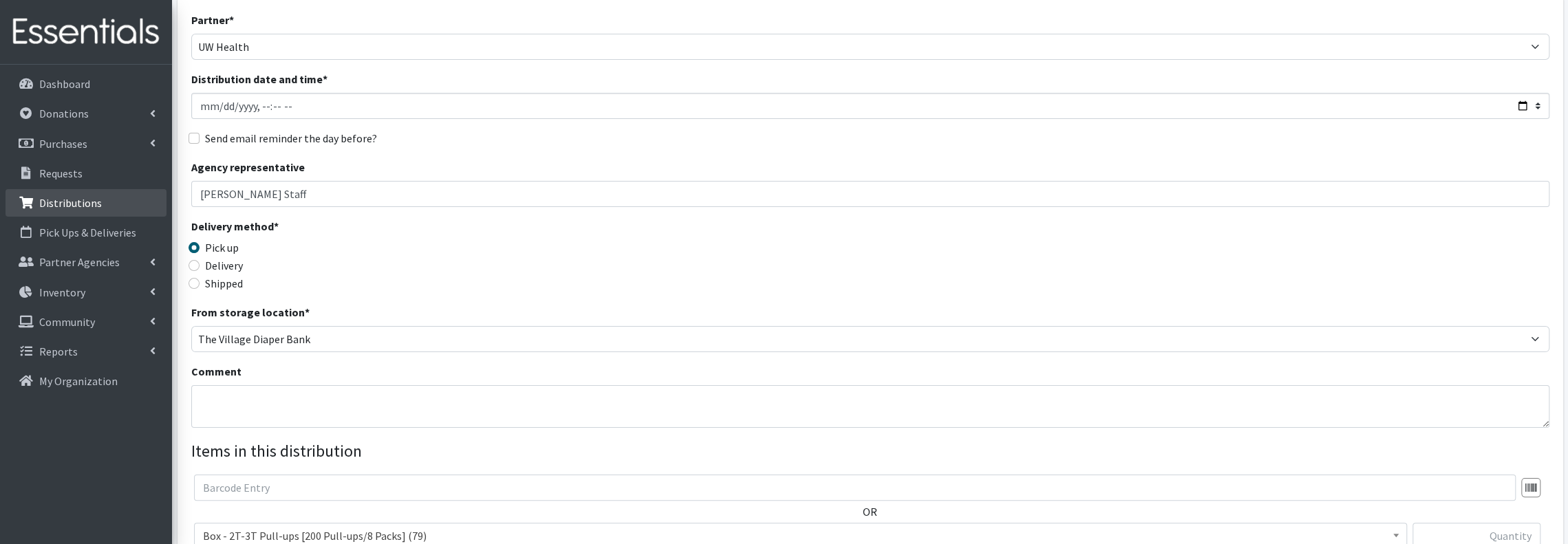
click at [76, 198] on p "Distributions" at bounding box center [70, 203] width 63 height 14
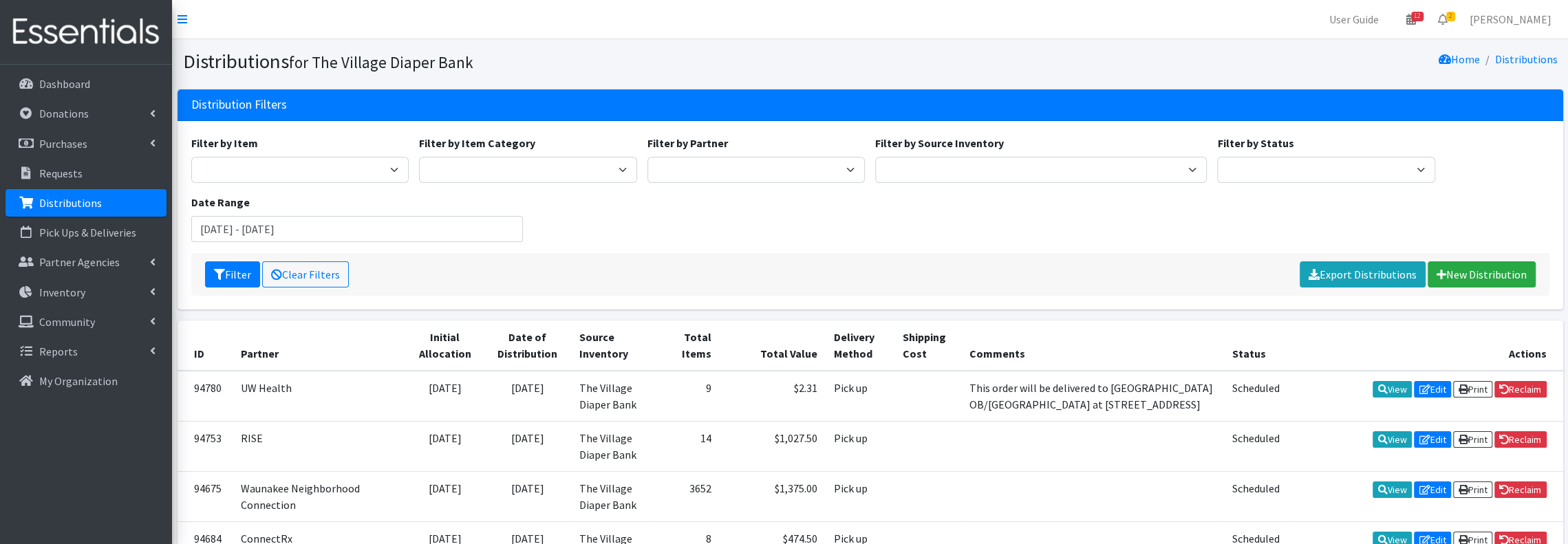
click at [82, 207] on p "Distributions" at bounding box center [70, 203] width 63 height 14
click at [760, 170] on select "[PERSON_NAME] PEP [PERSON_NAME] Prairie Needs Network ConnectRx Culturally Root…" at bounding box center [756, 170] width 218 height 26
click at [648, 157] on select "[PERSON_NAME] PEP [PERSON_NAME] Prairie Needs Network ConnectRx Culturally Root…" at bounding box center [756, 170] width 218 height 26
click at [847, 162] on select "Atwood PEP Badger Prairie Needs Network ConnectRx Culturally Rooted Dane County…" at bounding box center [756, 170] width 218 height 26
select select "5561"
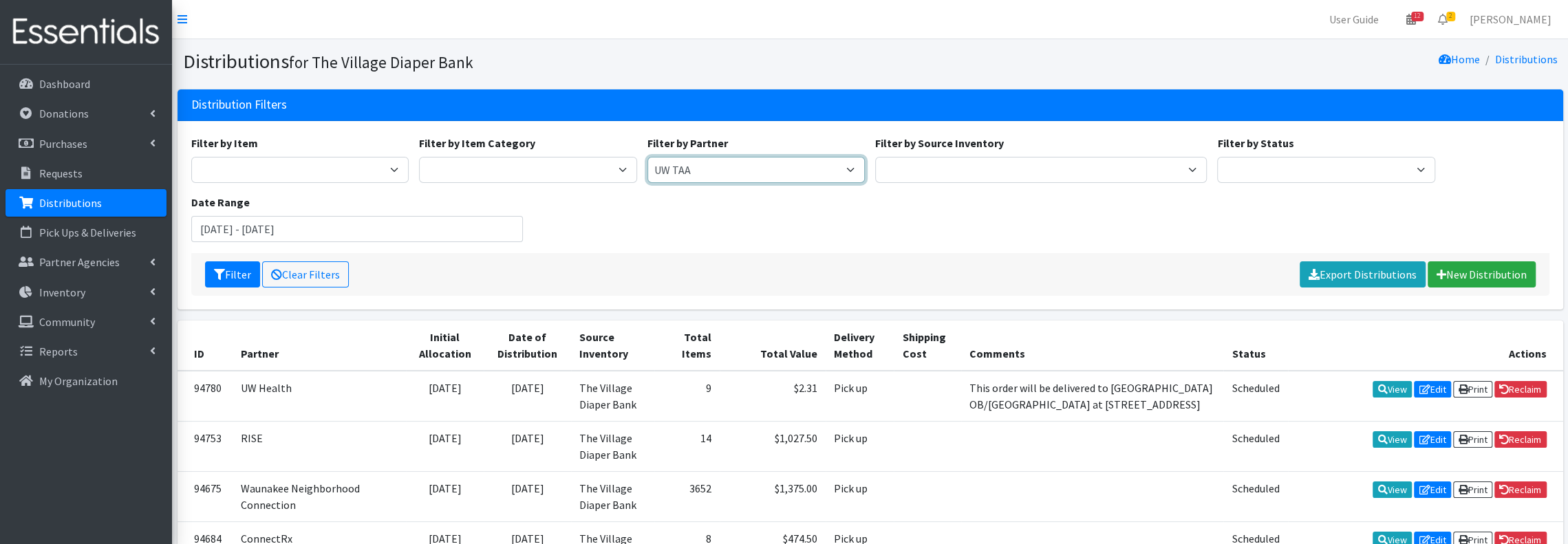
click at [648, 157] on select "Atwood PEP Badger Prairie Needs Network ConnectRx Culturally Rooted Dane County…" at bounding box center [756, 170] width 218 height 26
drag, startPoint x: 217, startPoint y: 269, endPoint x: 226, endPoint y: 268, distance: 9.1
click at [218, 269] on icon "submit" at bounding box center [219, 274] width 11 height 11
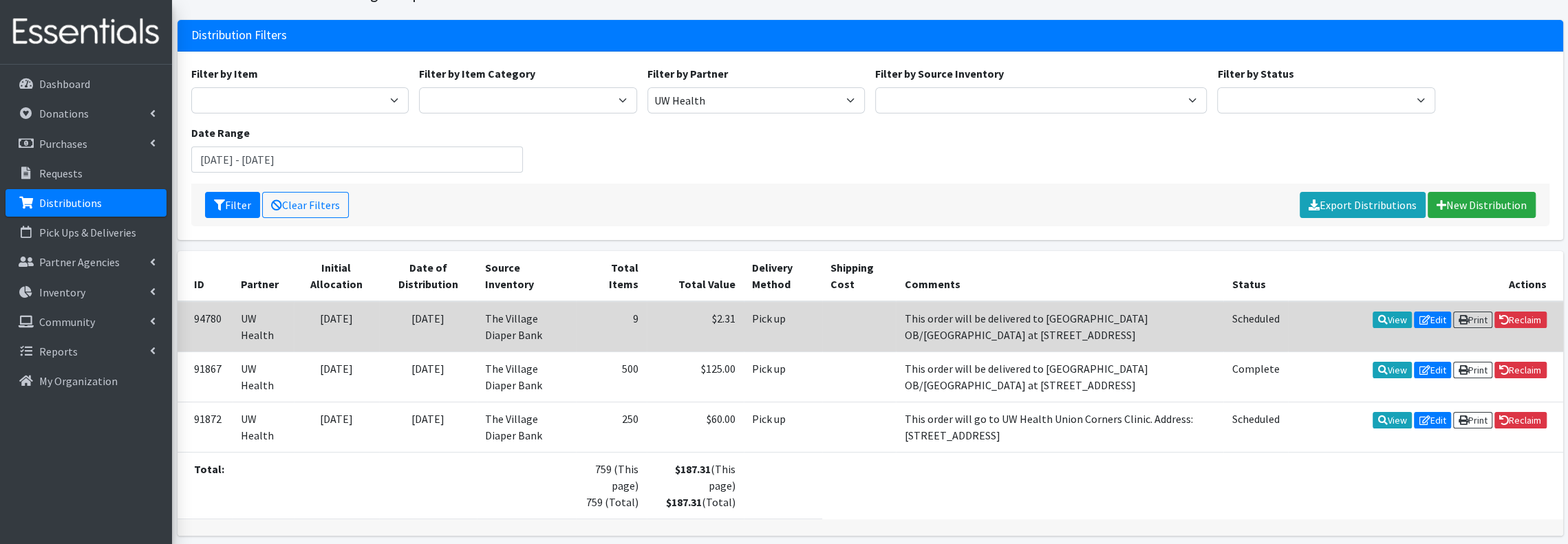
scroll to position [91, 0]
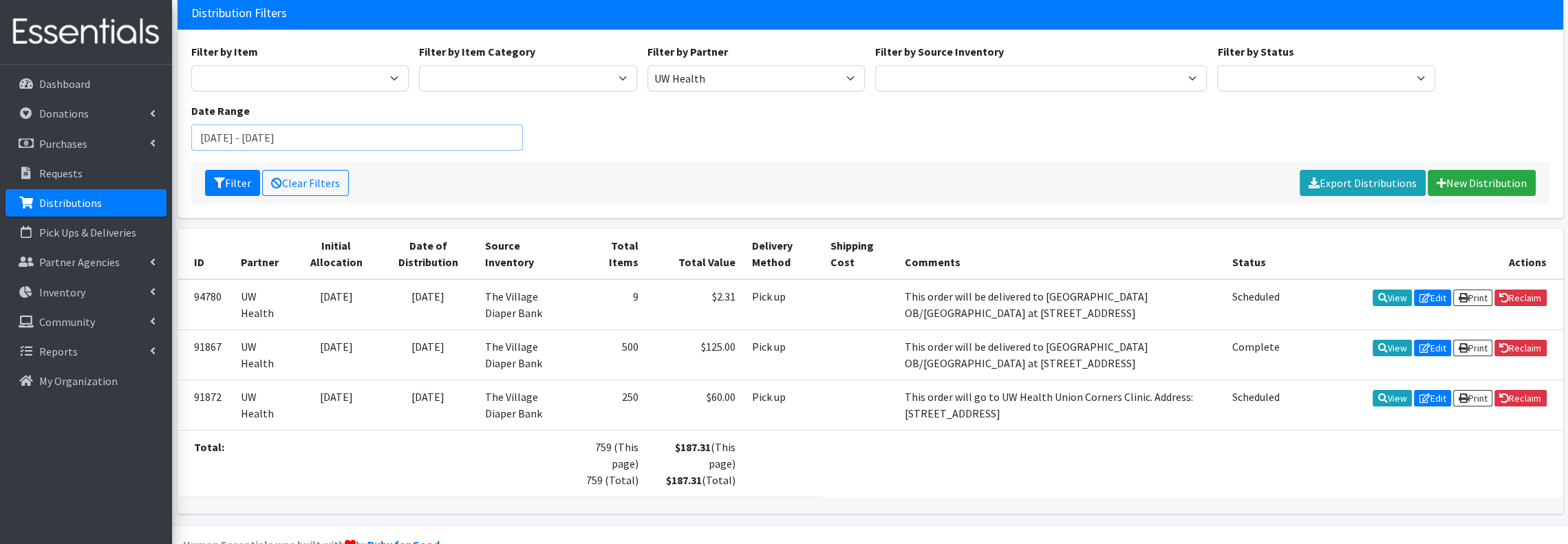
click at [460, 144] on input "[DATE] - [DATE]" at bounding box center [357, 138] width 331 height 26
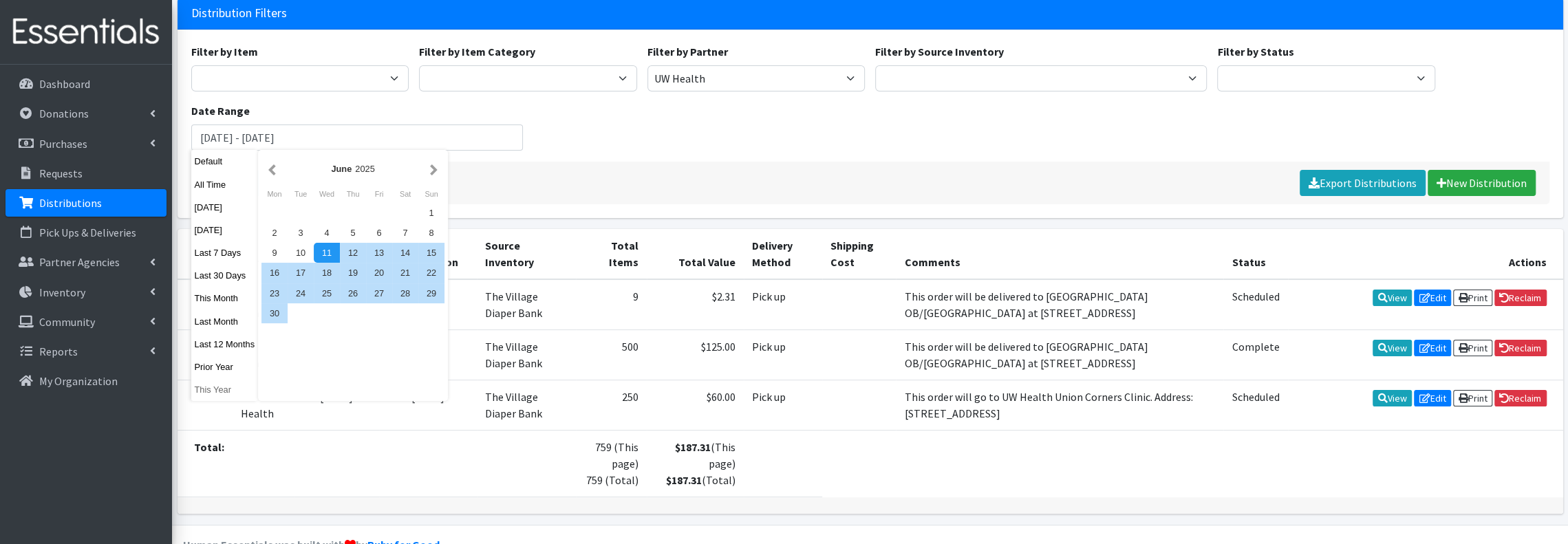
click at [226, 392] on button "This Year" at bounding box center [225, 390] width 68 height 20
type input "[DATE] - [DATE]"
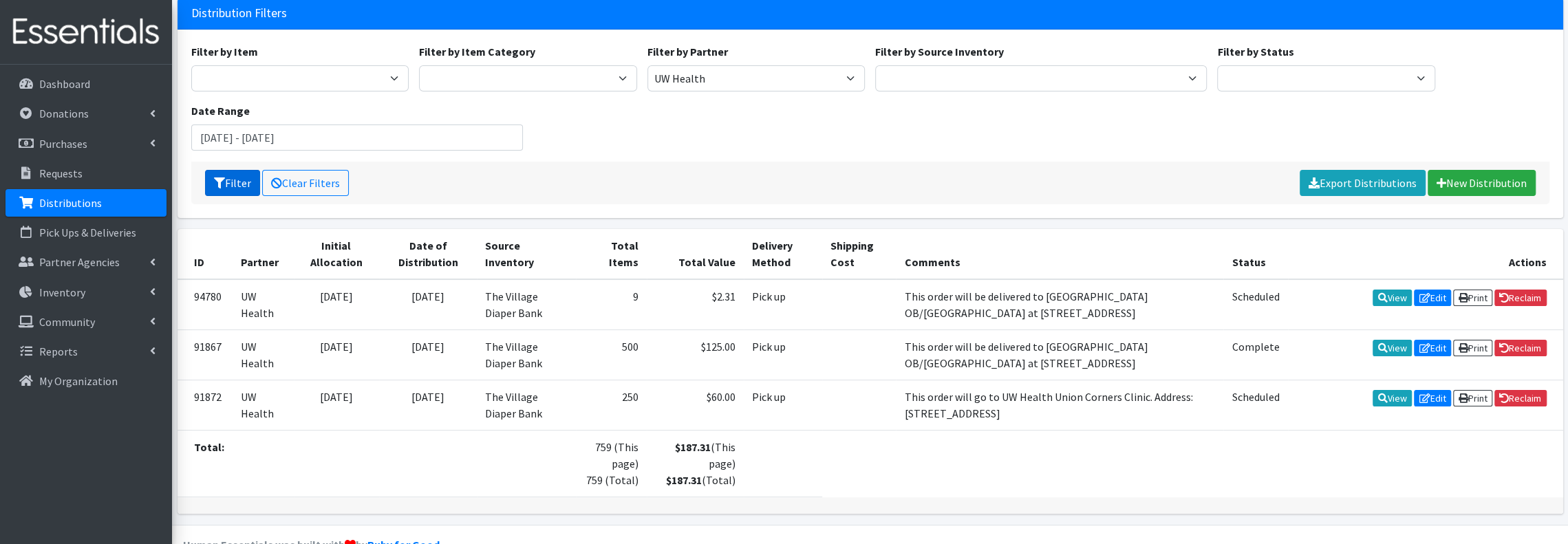
click at [226, 178] on button "Filter" at bounding box center [232, 183] width 55 height 26
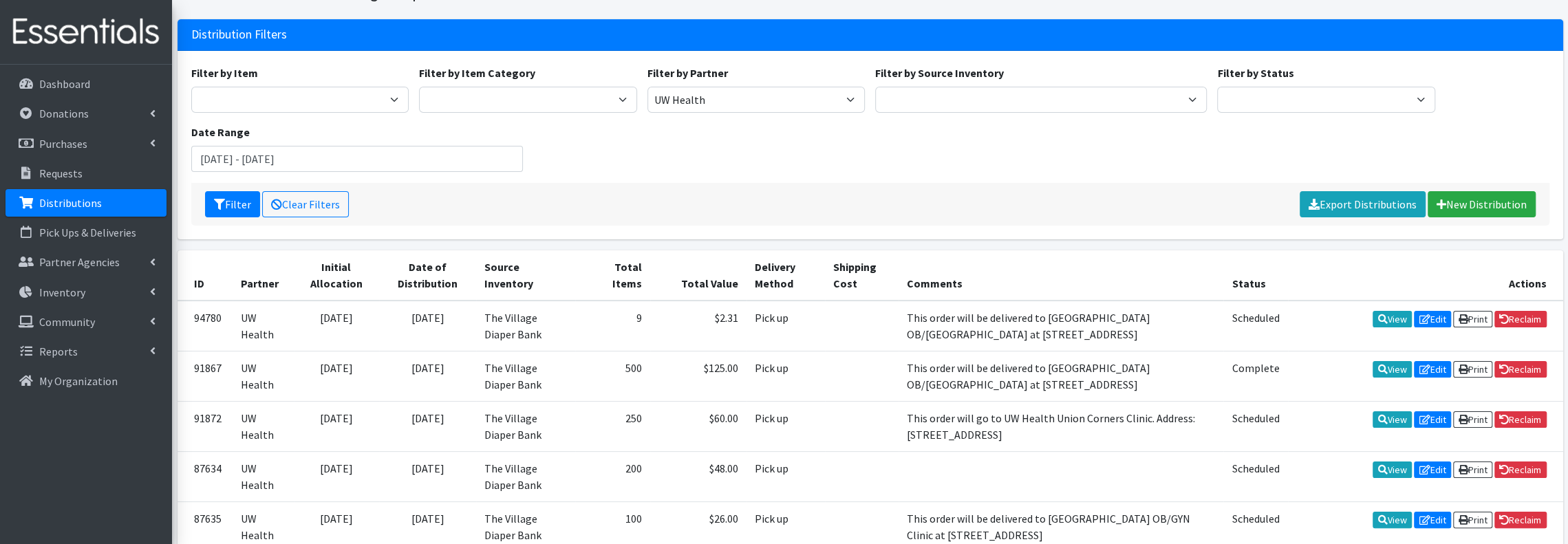
scroll to position [91, 0]
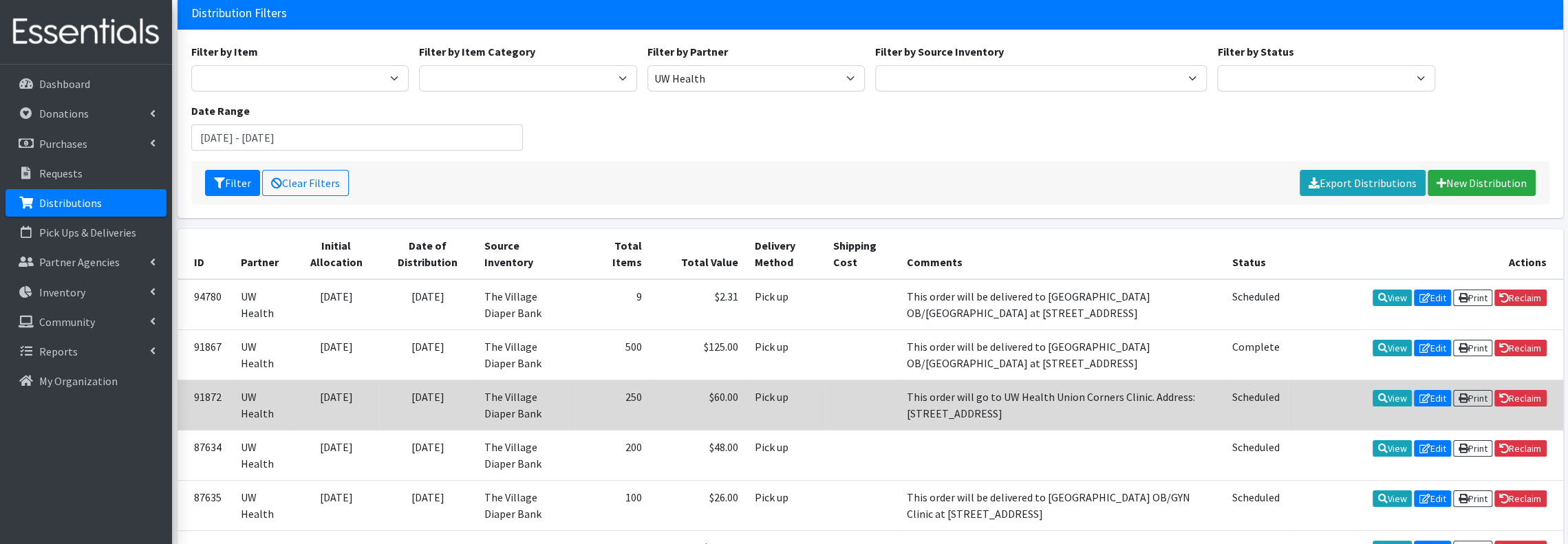
click at [902, 401] on td "This order will go to UW Health Union Corners Clinic. Address: [STREET_ADDRESS]" at bounding box center [1061, 405] width 324 height 50
drag, startPoint x: 894, startPoint y: 393, endPoint x: 1105, endPoint y: 415, distance: 212.1
click at [1105, 415] on td "This order will go to UW Health Union Corners Clinic. Address: [STREET_ADDRESS]" at bounding box center [1061, 405] width 324 height 50
copy td "This order will go to UW Health Union Corners Clinic. Address: [STREET_ADDRESS]"
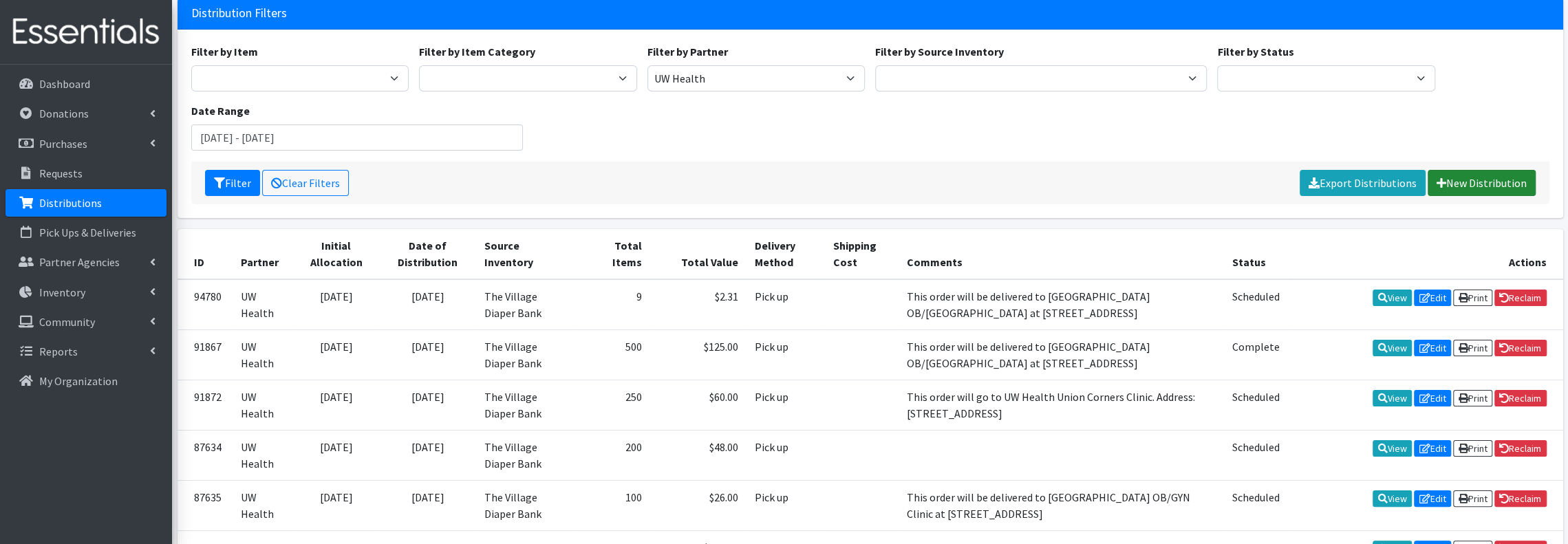
click at [1481, 177] on link "New Distribution" at bounding box center [1482, 183] width 108 height 26
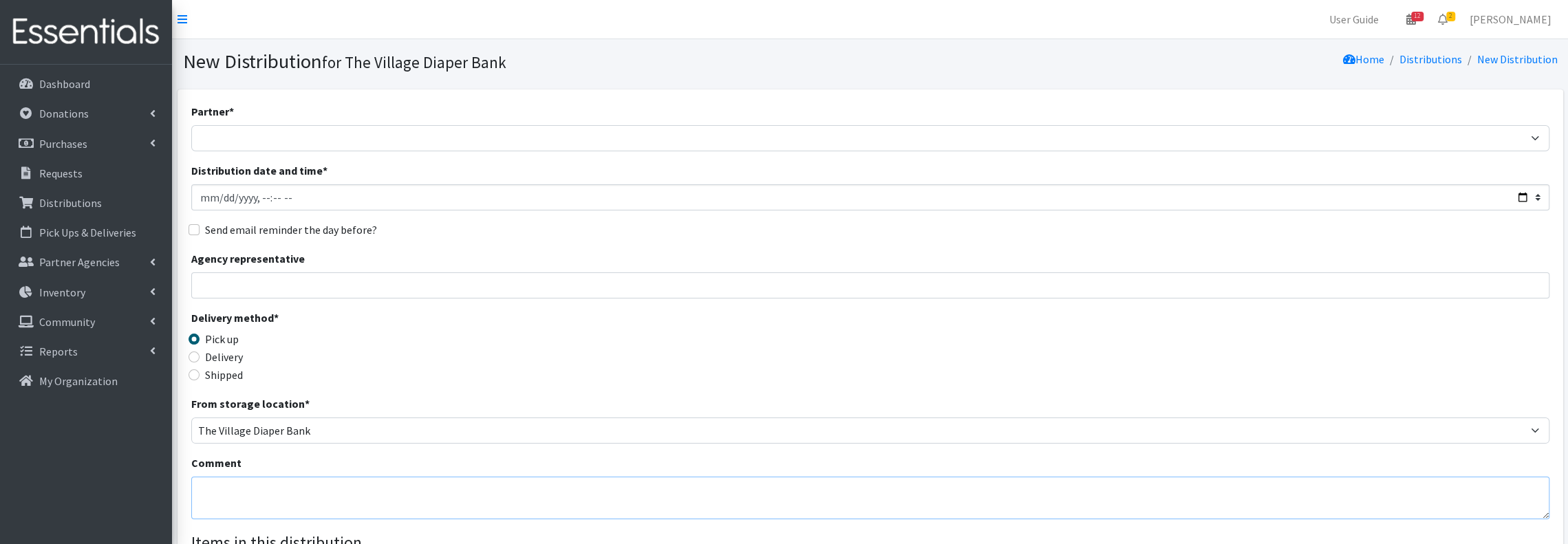
click at [265, 490] on textarea "Comment" at bounding box center [870, 497] width 1358 height 42
paste textarea "This order will go to UW Health Union Corners Clinic. Address: [STREET_ADDRESS]"
type textarea "This order will go to UW Health Union Corners Clinic. Address: [STREET_ADDRESS]"
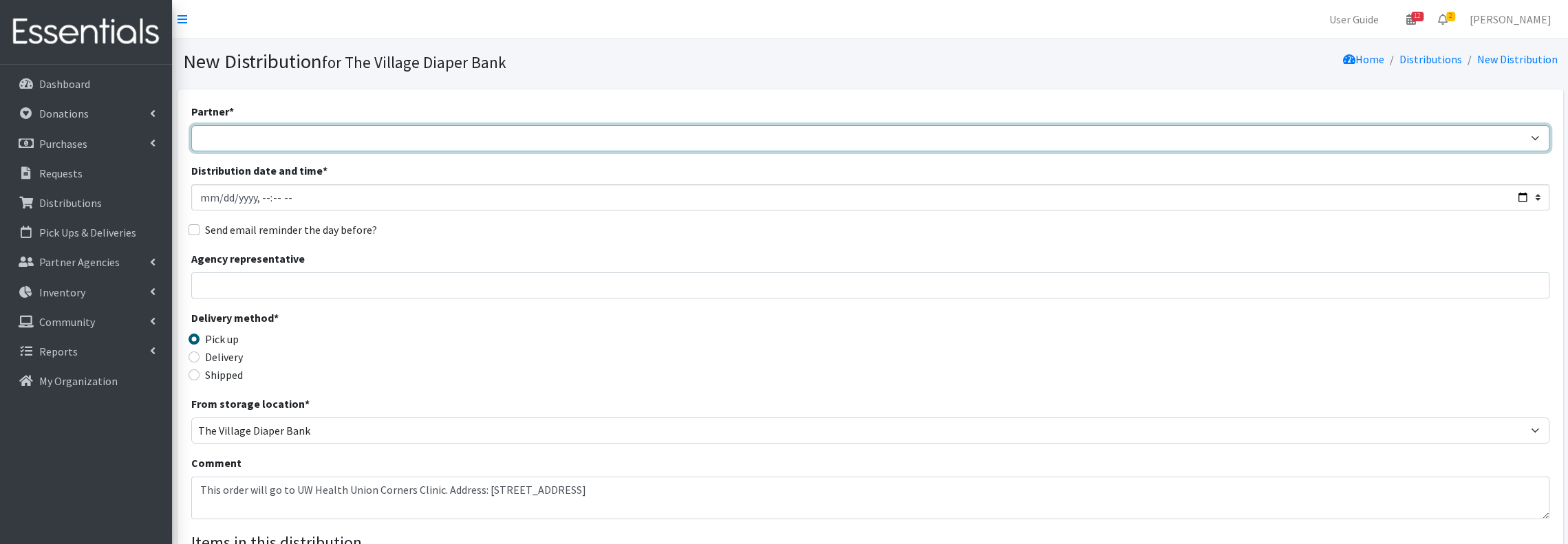
click at [599, 138] on select "[PERSON_NAME] PEP [PERSON_NAME] Prairie Needs Network ConnectRx Culturally Root…" at bounding box center [870, 138] width 1358 height 26
select select "5561"
click at [191, 125] on select "[PERSON_NAME] PEP [PERSON_NAME] Prairie Needs Network ConnectRx Culturally Root…" at bounding box center [870, 138] width 1358 height 26
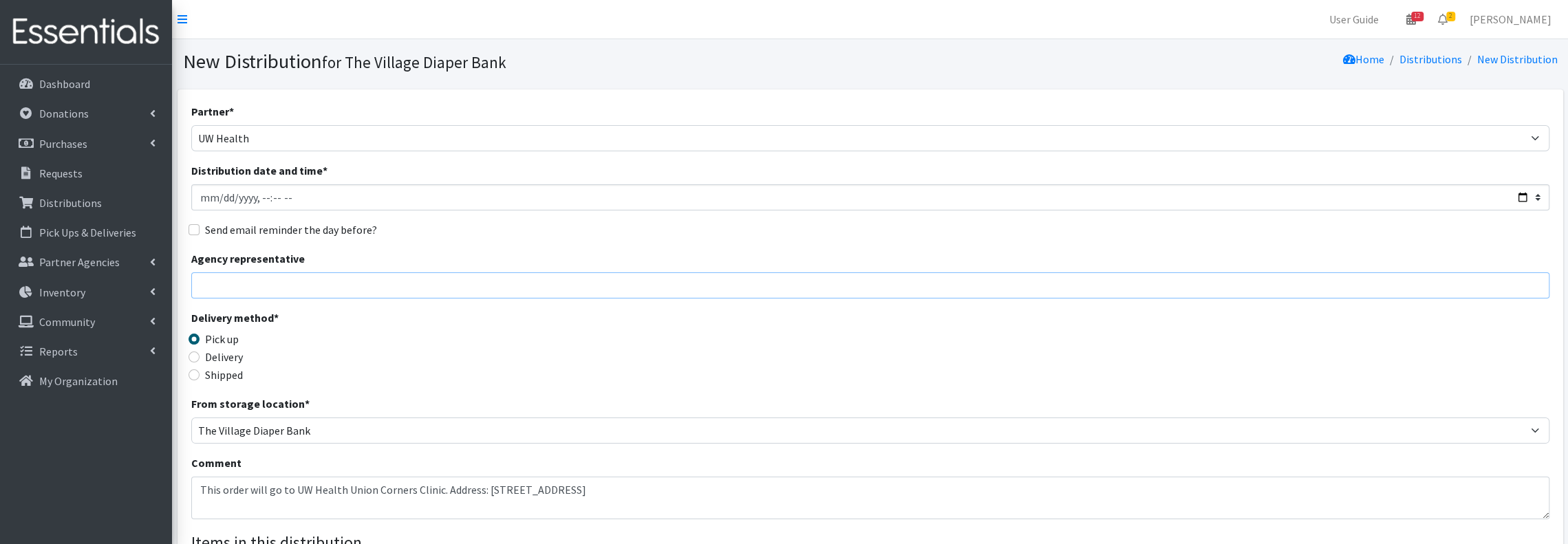
click at [249, 280] on input "Agency representative" at bounding box center [870, 285] width 1358 height 26
type input "[PERSON_NAME]"
click at [221, 201] on input "Distribution date and time *" at bounding box center [870, 198] width 1358 height 26
click at [1525, 200] on input "Distribution date and time *" at bounding box center [870, 198] width 1358 height 26
type input "2025-08-20T23:59"
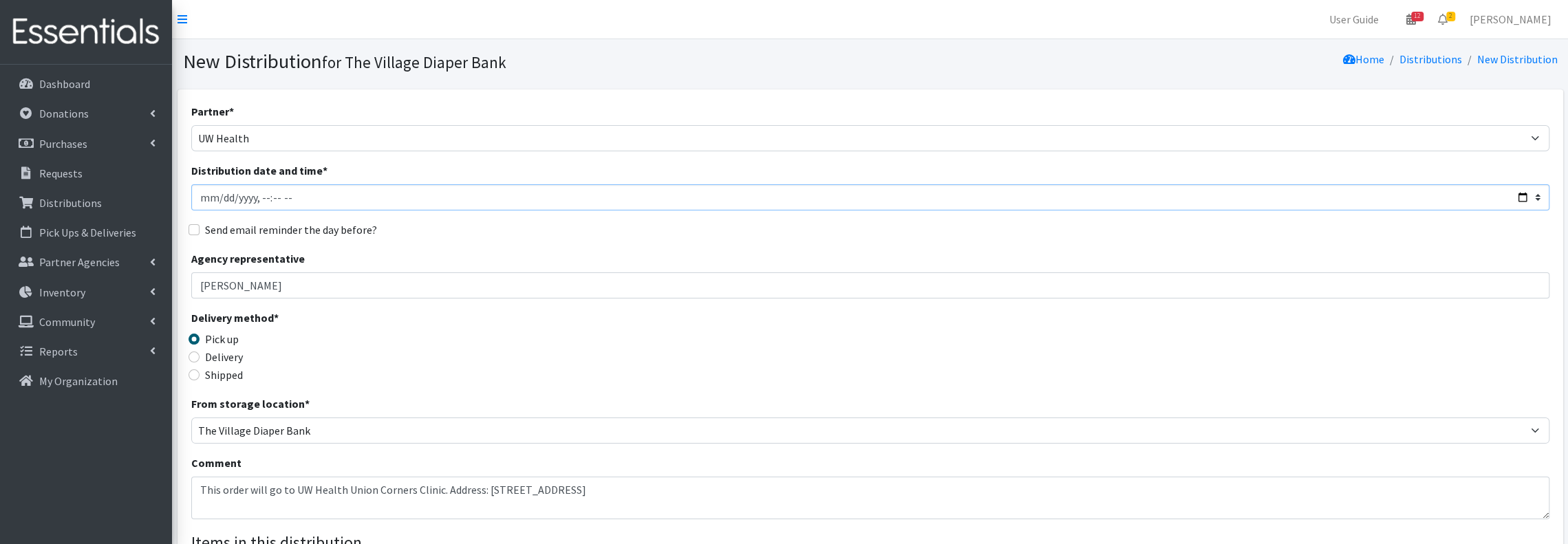
click at [258, 201] on input "Distribution date and time *" at bounding box center [870, 198] width 1358 height 26
type input "2025-08-20T08:30"
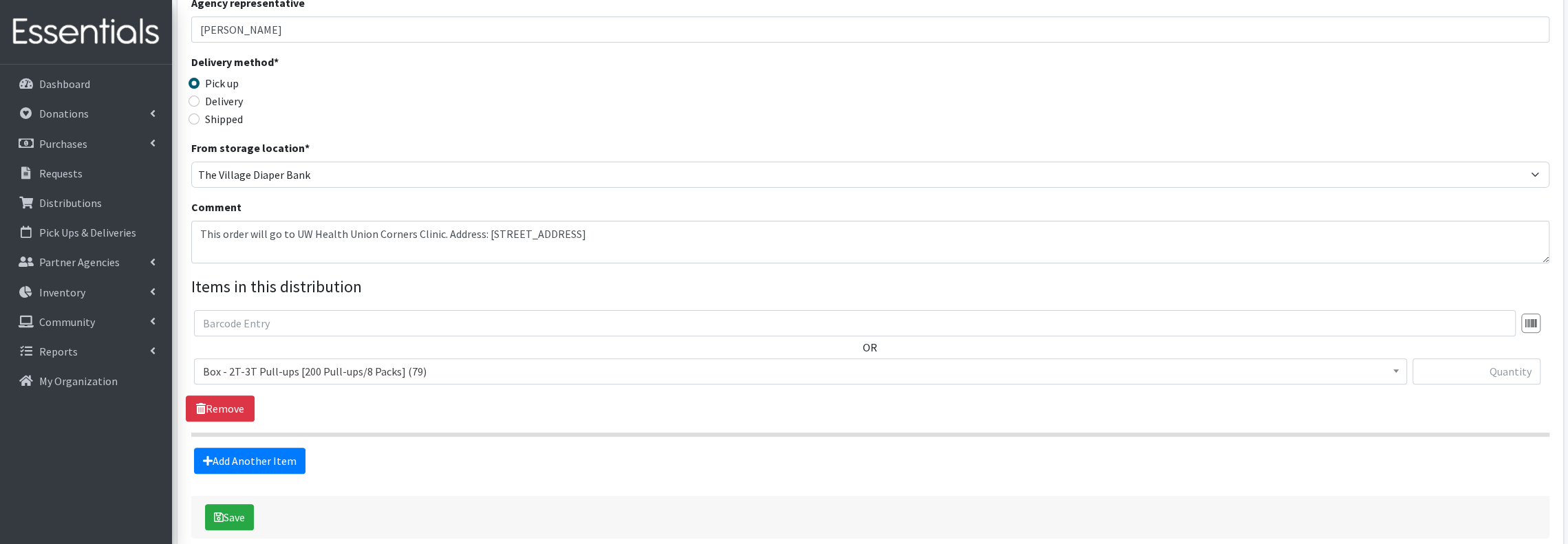
scroll to position [323, 0]
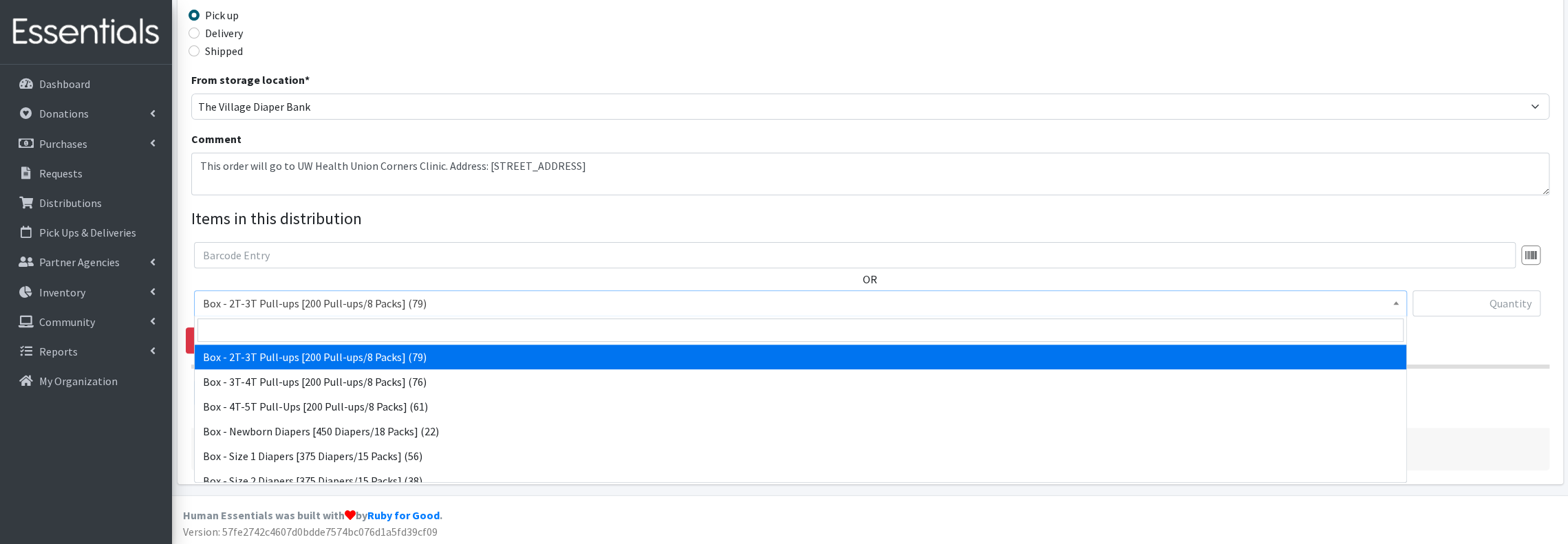
click at [672, 305] on span "Box - 2T-3T Pull-ups [200 Pull-ups/8 Packs] (79)" at bounding box center [801, 303] width 1195 height 19
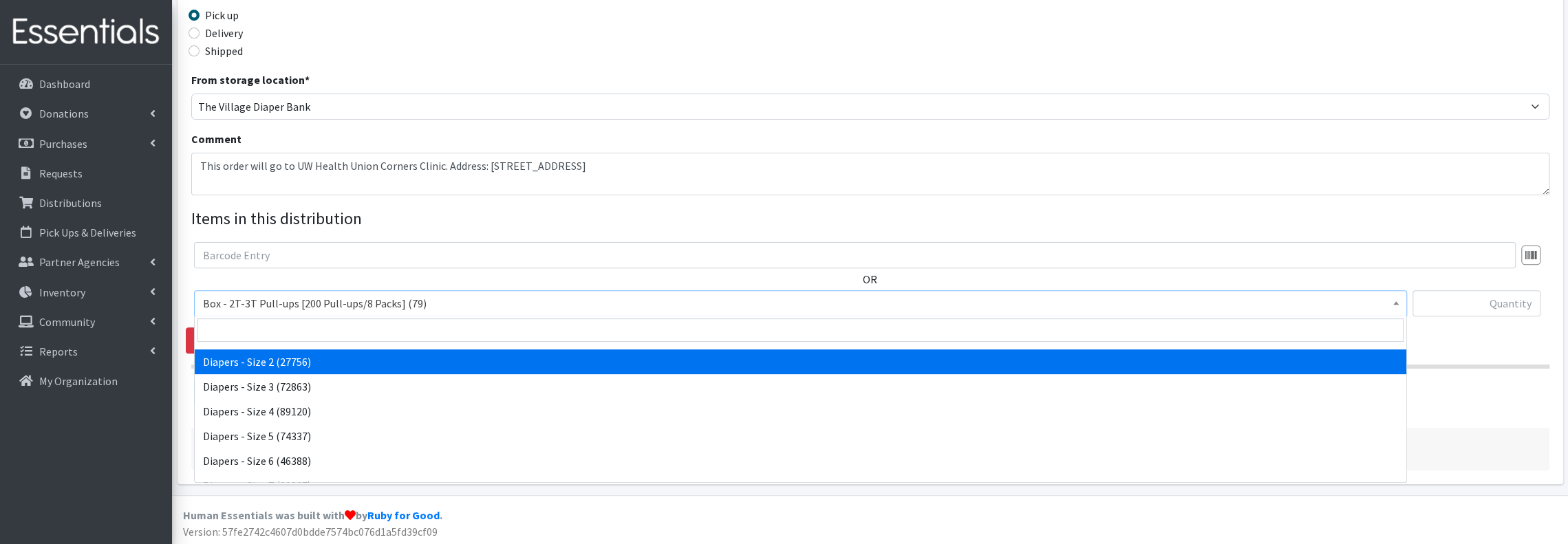
scroll to position [275, 0]
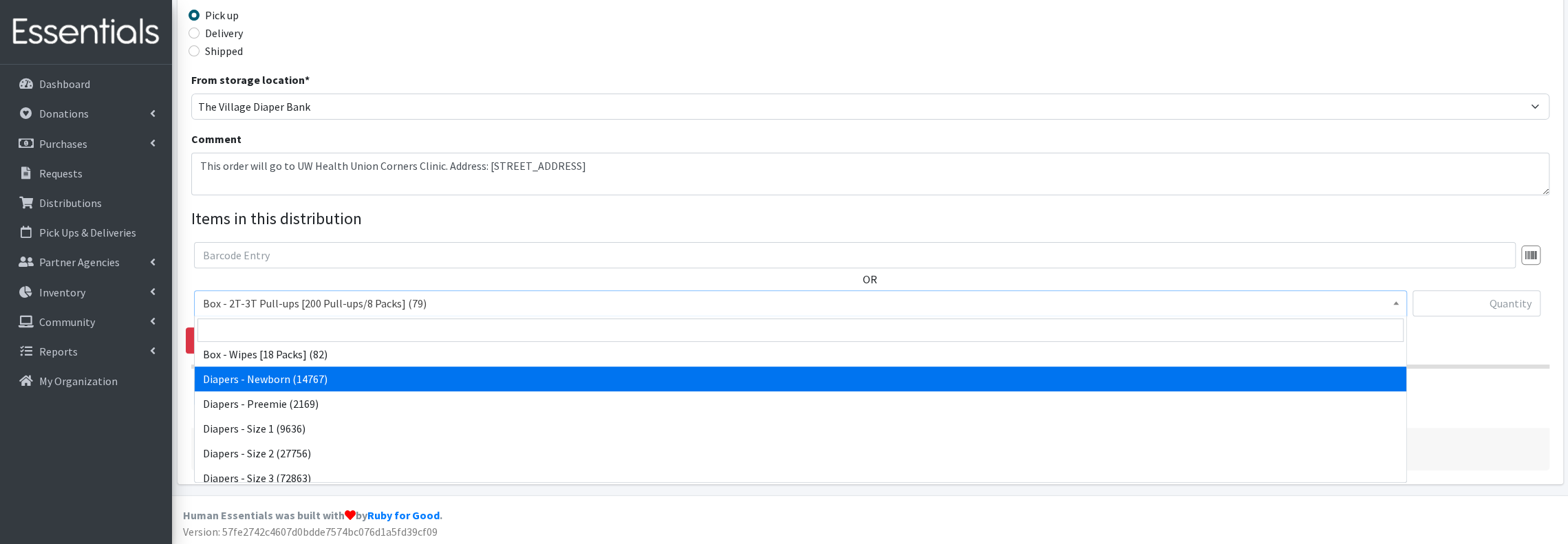
select select "9795"
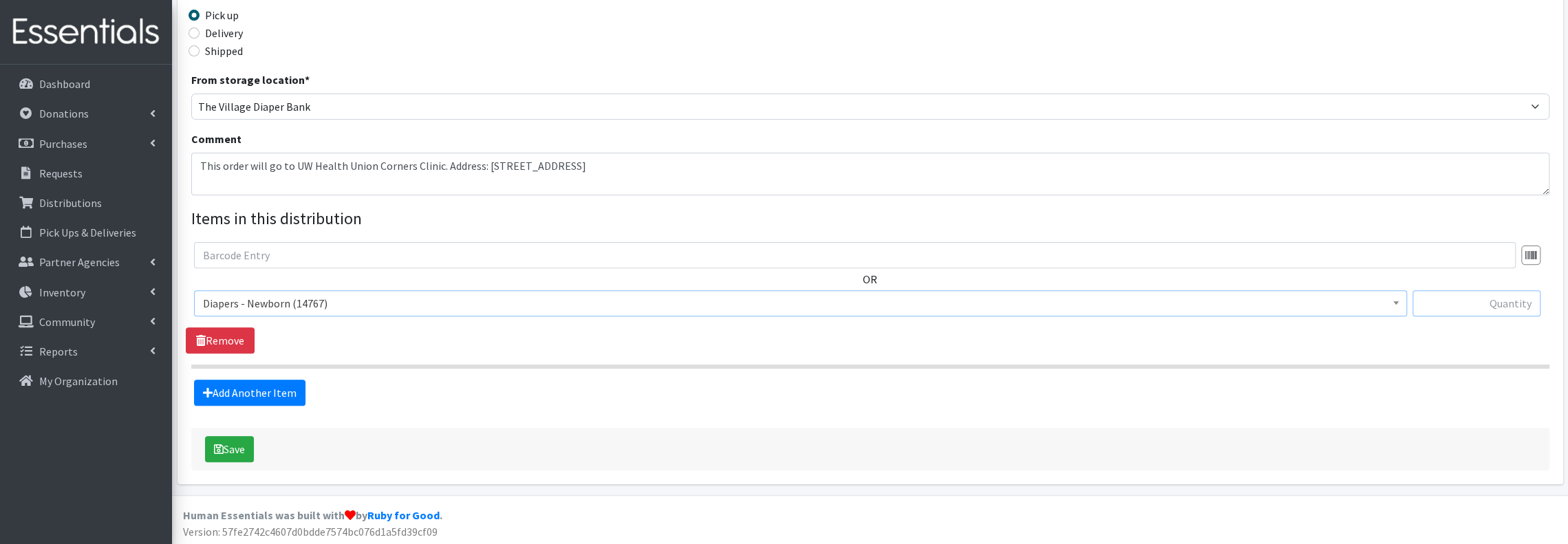
click at [1507, 310] on input "text" at bounding box center [1477, 303] width 128 height 26
type input "2"
click at [289, 390] on link "Add Another Item" at bounding box center [250, 393] width 111 height 26
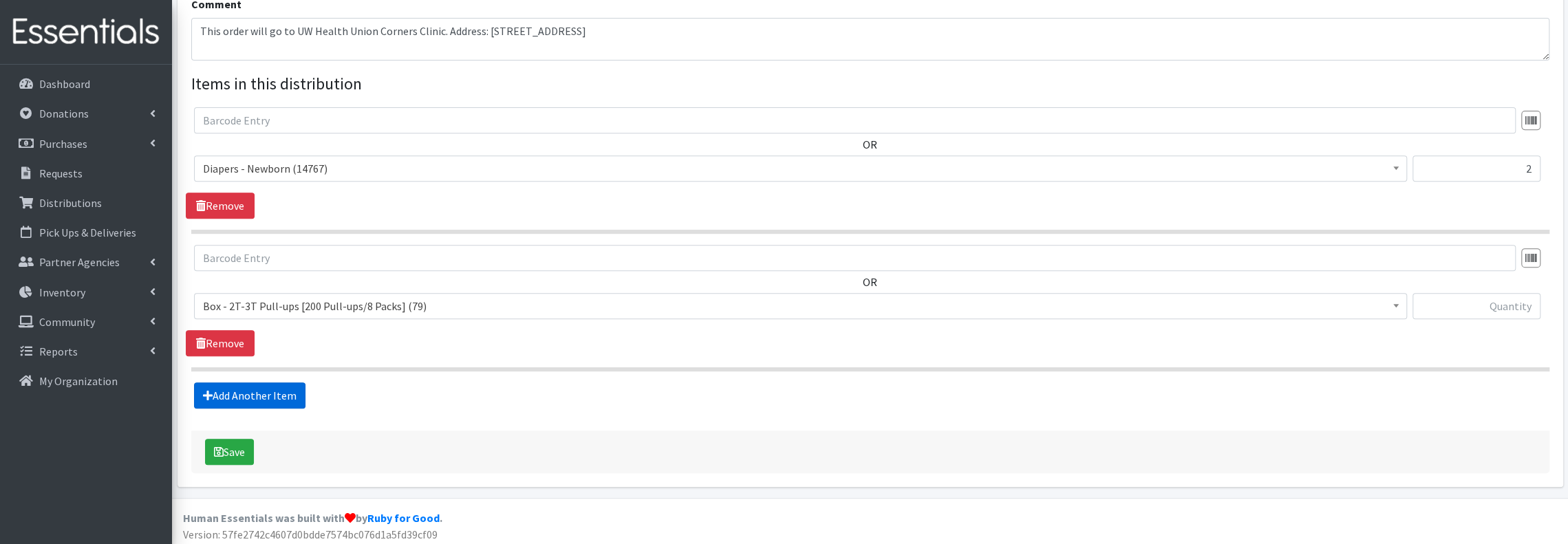
scroll to position [461, 0]
click at [448, 299] on span "Box - 2T-3T Pull-ups [200 Pull-ups/8 Packs] (79)" at bounding box center [801, 304] width 1195 height 19
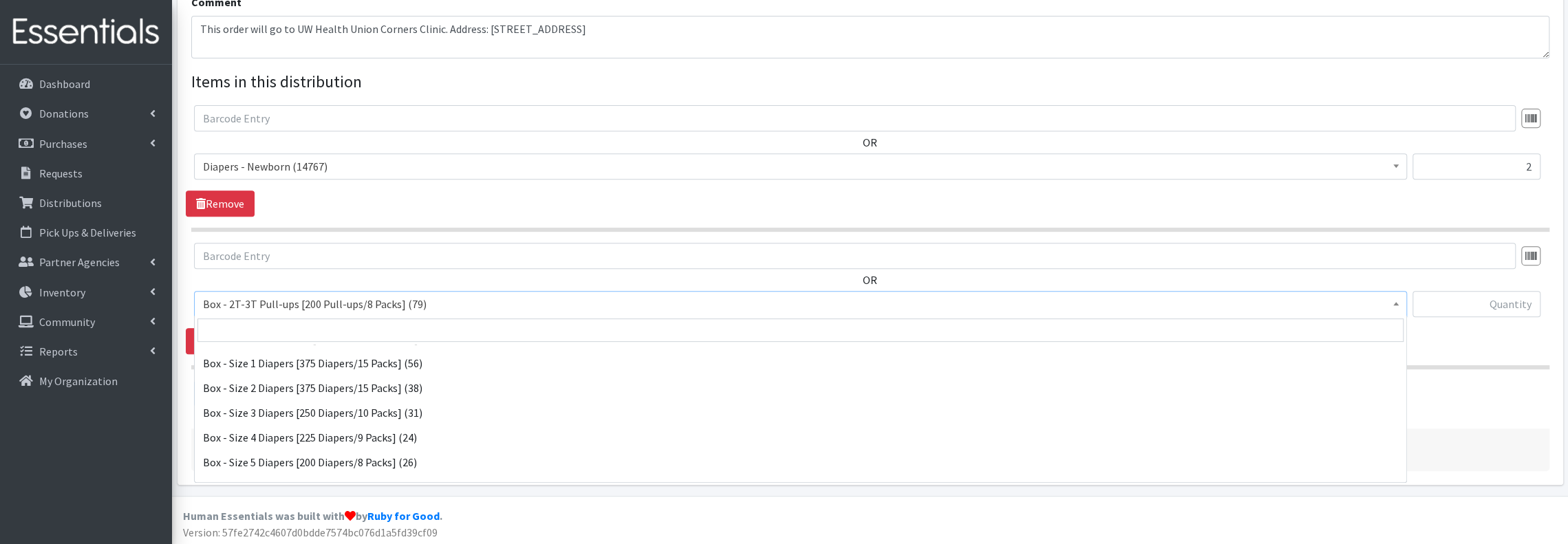
scroll to position [275, 0]
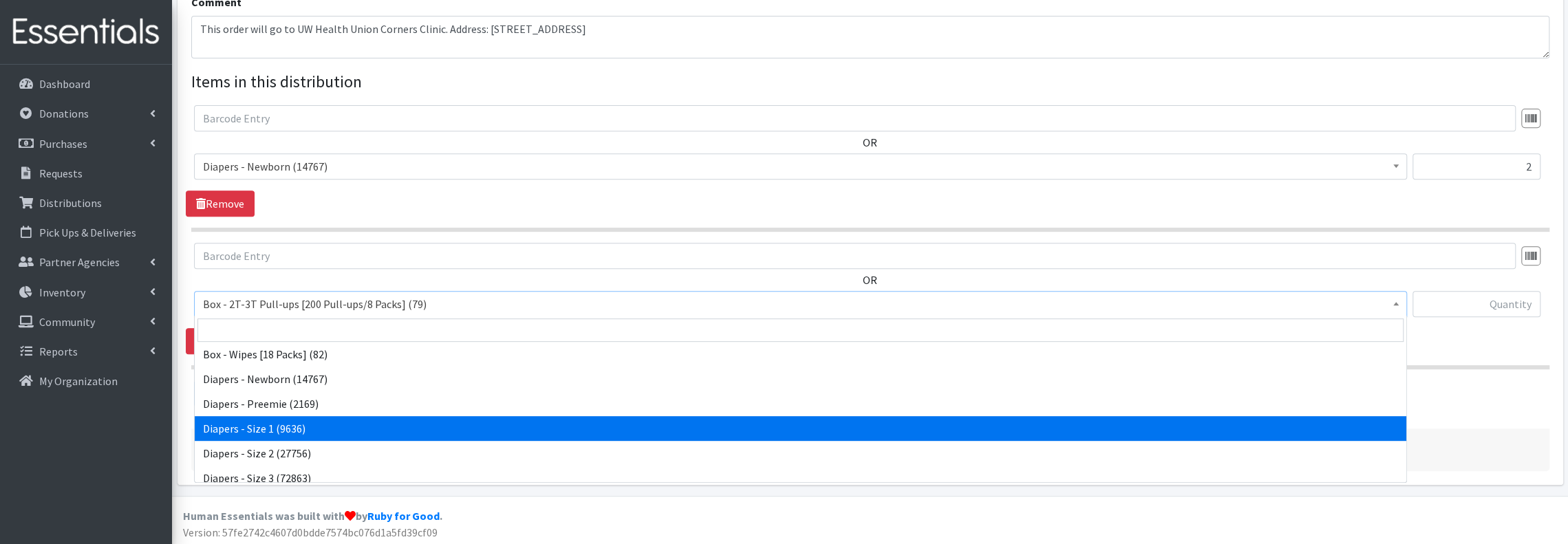
select select "9798"
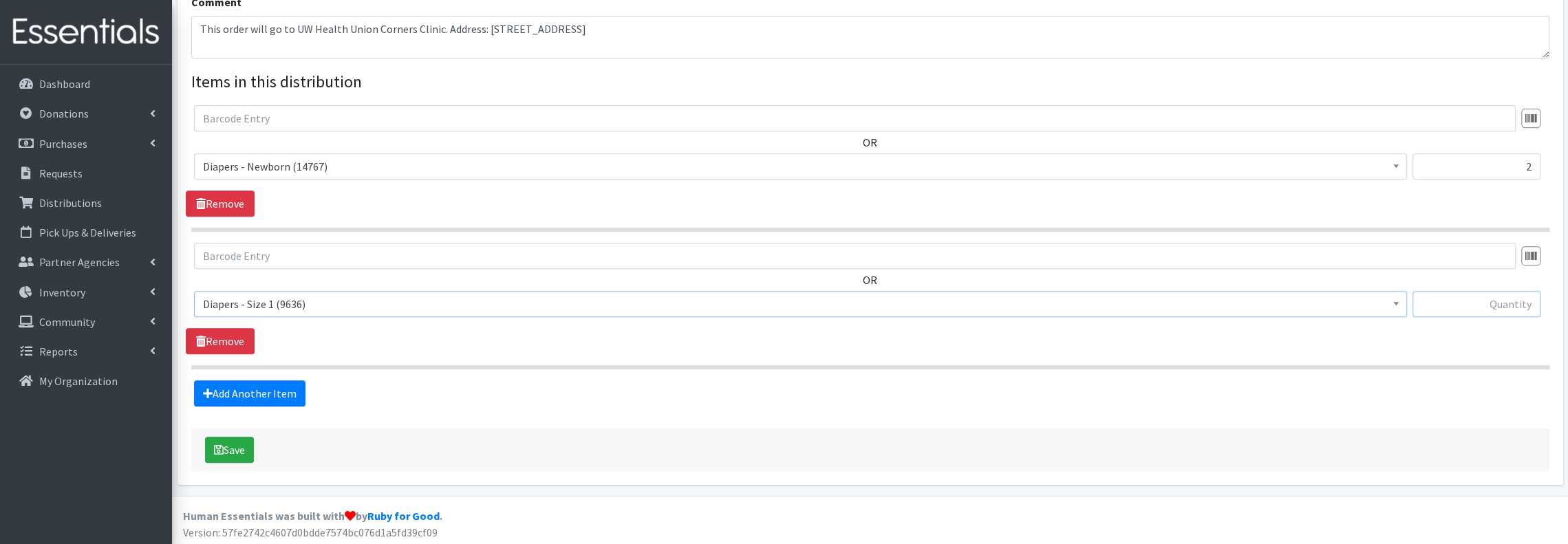
click at [1519, 302] on input "text" at bounding box center [1477, 304] width 128 height 26
type input "2"
click at [281, 394] on link "Add Another Item" at bounding box center [250, 393] width 111 height 26
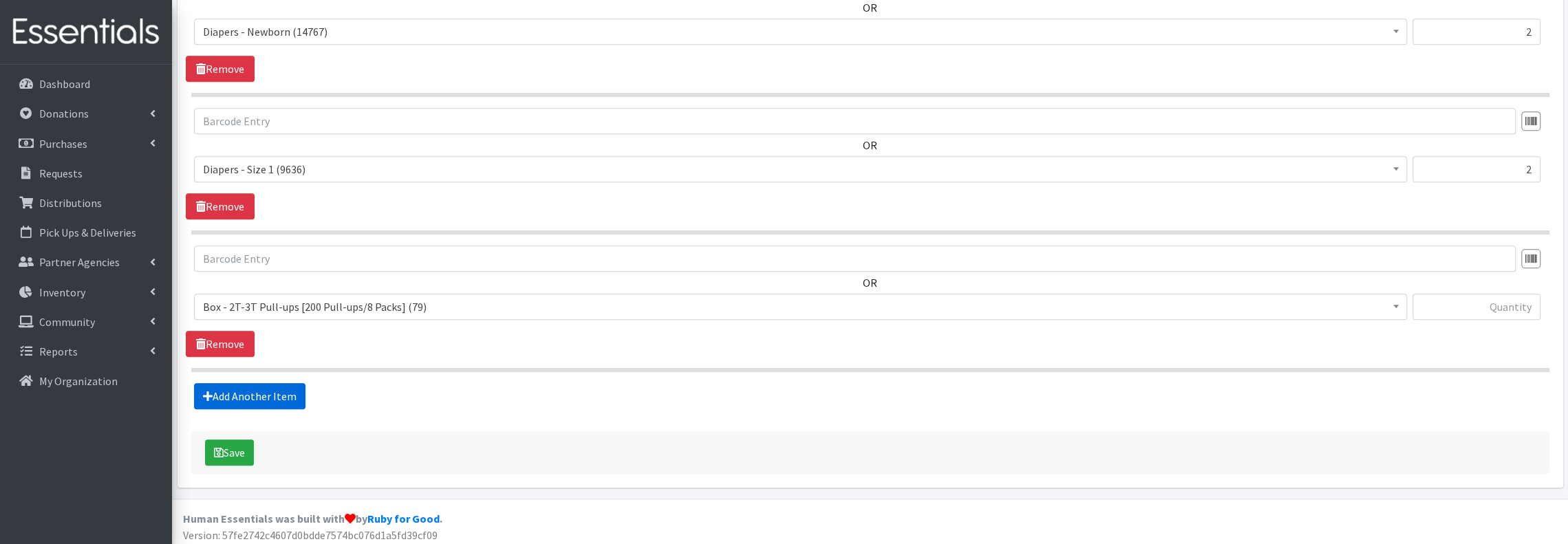
scroll to position [598, 0]
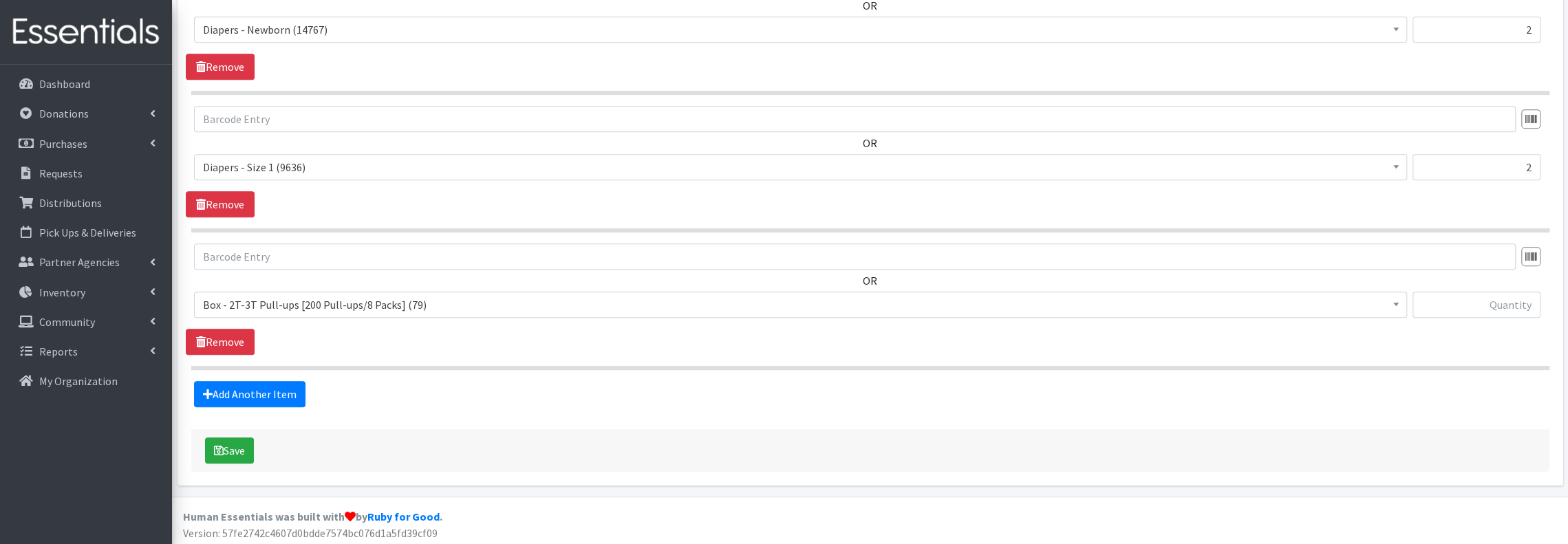
click at [460, 306] on span "Box - 2T-3T Pull-ups [200 Pull-ups/8 Packs] (79)" at bounding box center [801, 305] width 1195 height 19
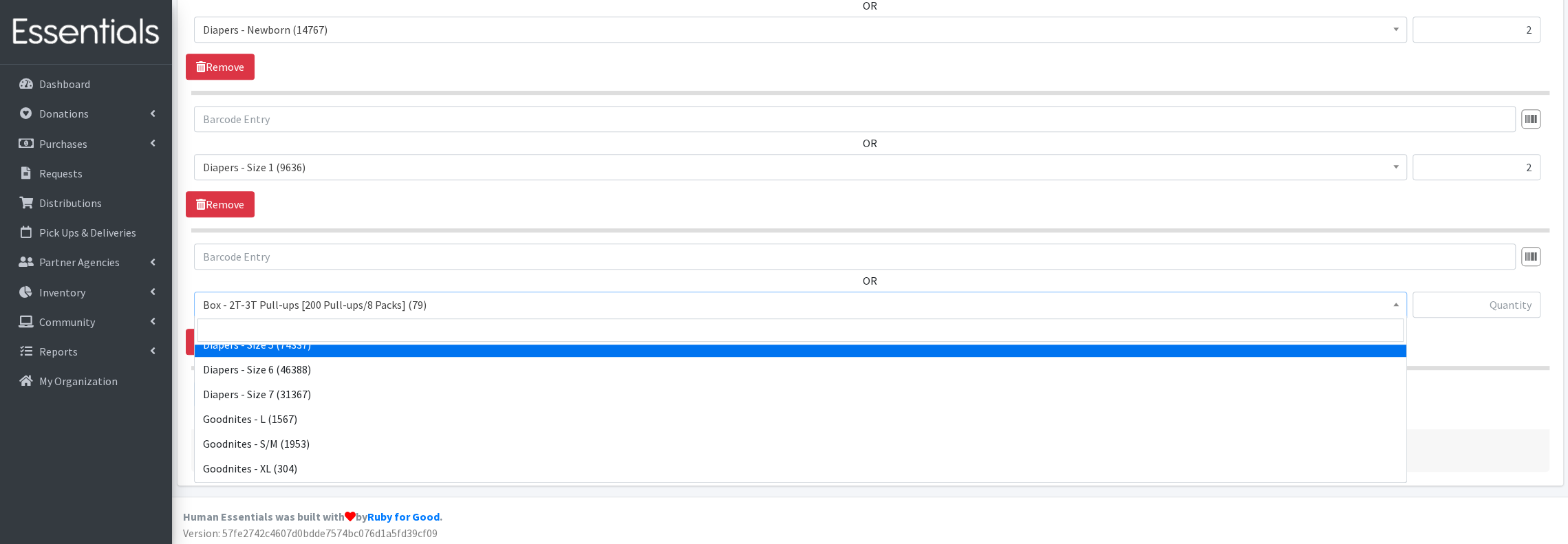
scroll to position [367, 0]
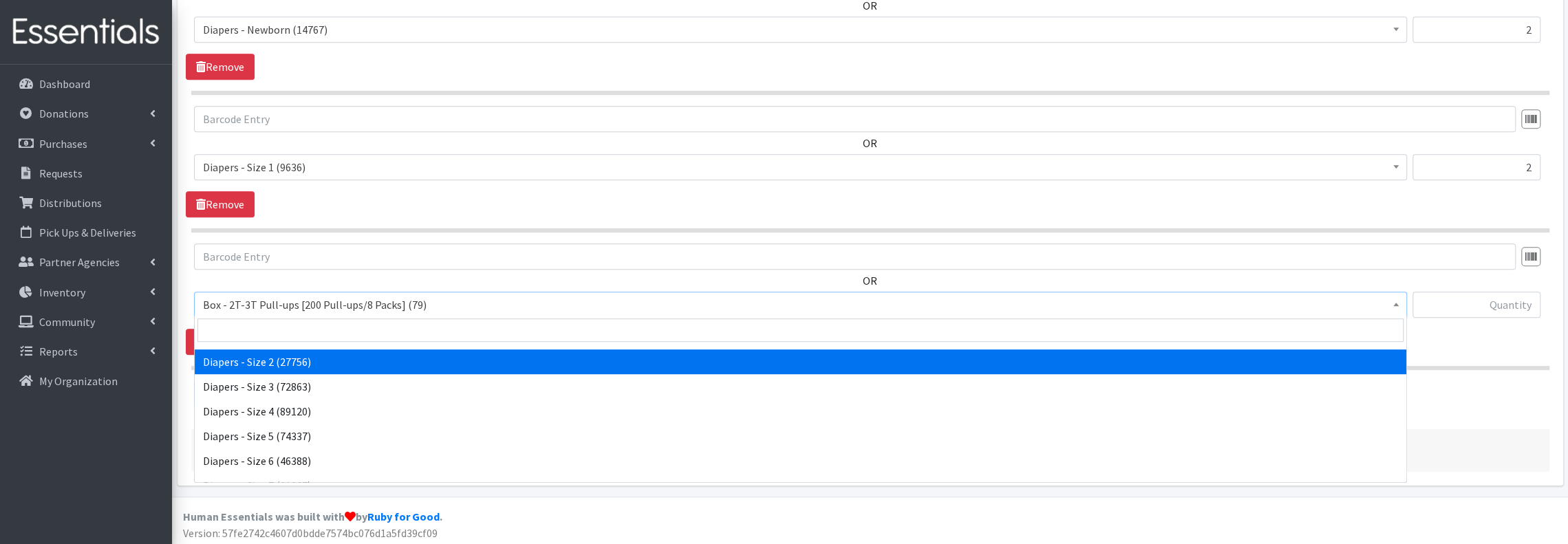
select select "9797"
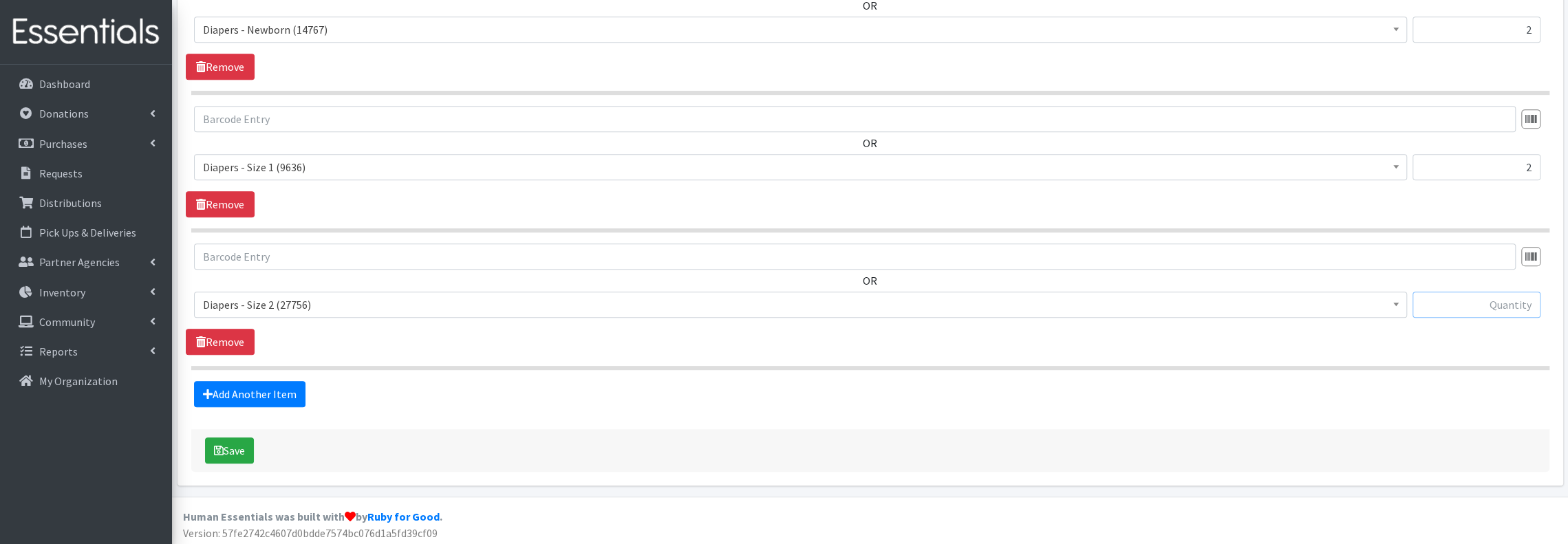
click at [1505, 303] on input "text" at bounding box center [1477, 305] width 128 height 26
type input "2"
drag, startPoint x: 1339, startPoint y: 406, endPoint x: 1352, endPoint y: 399, distance: 14.8
click at [240, 450] on button "Save" at bounding box center [229, 451] width 49 height 26
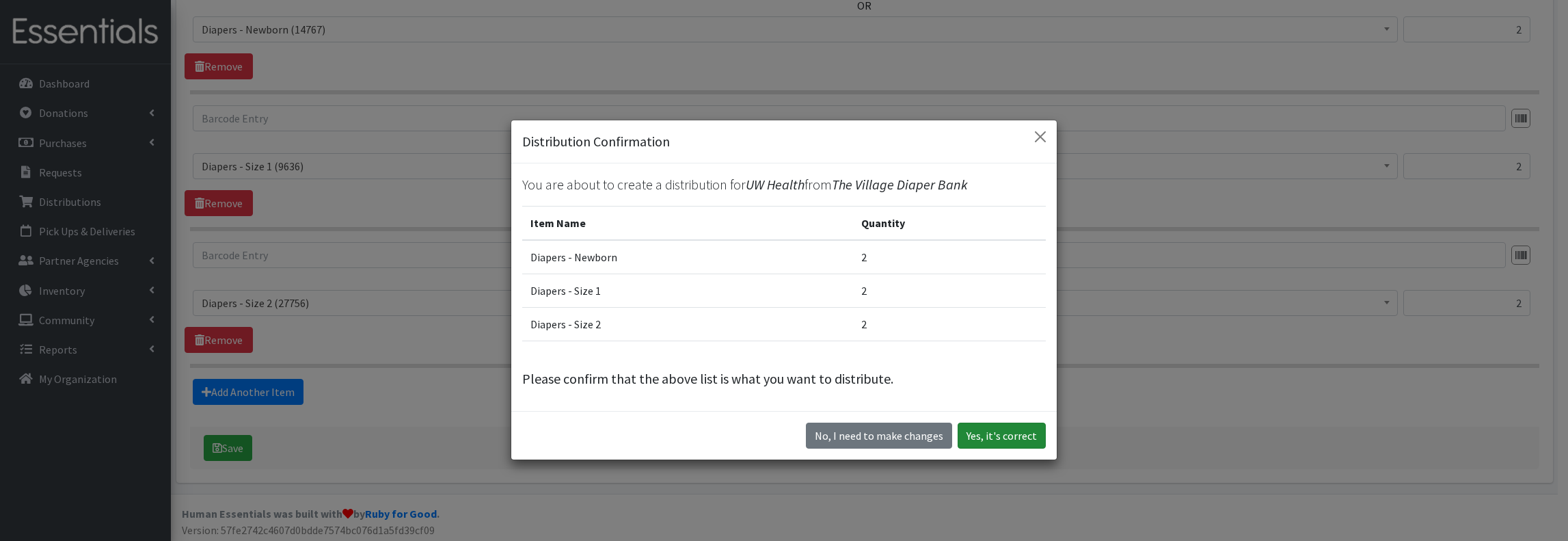
click at [1034, 424] on button "Yes, it's correct" at bounding box center [1002, 436] width 88 height 26
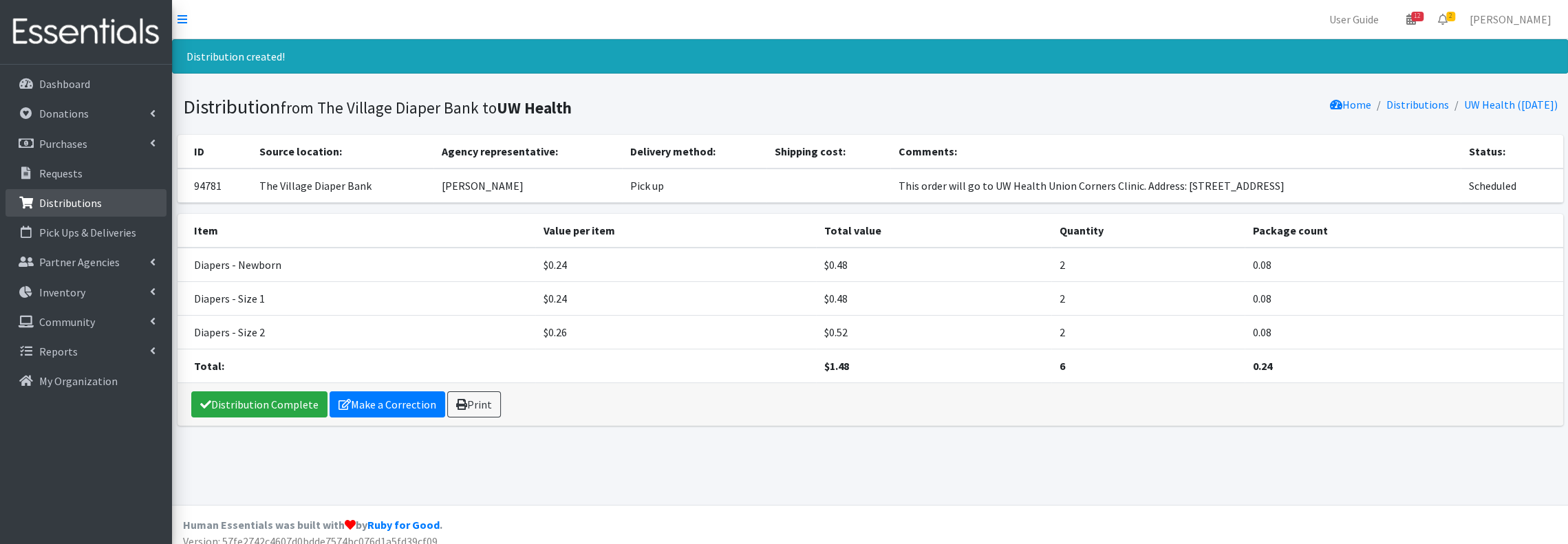
click at [54, 198] on p "Distributions" at bounding box center [70, 203] width 63 height 14
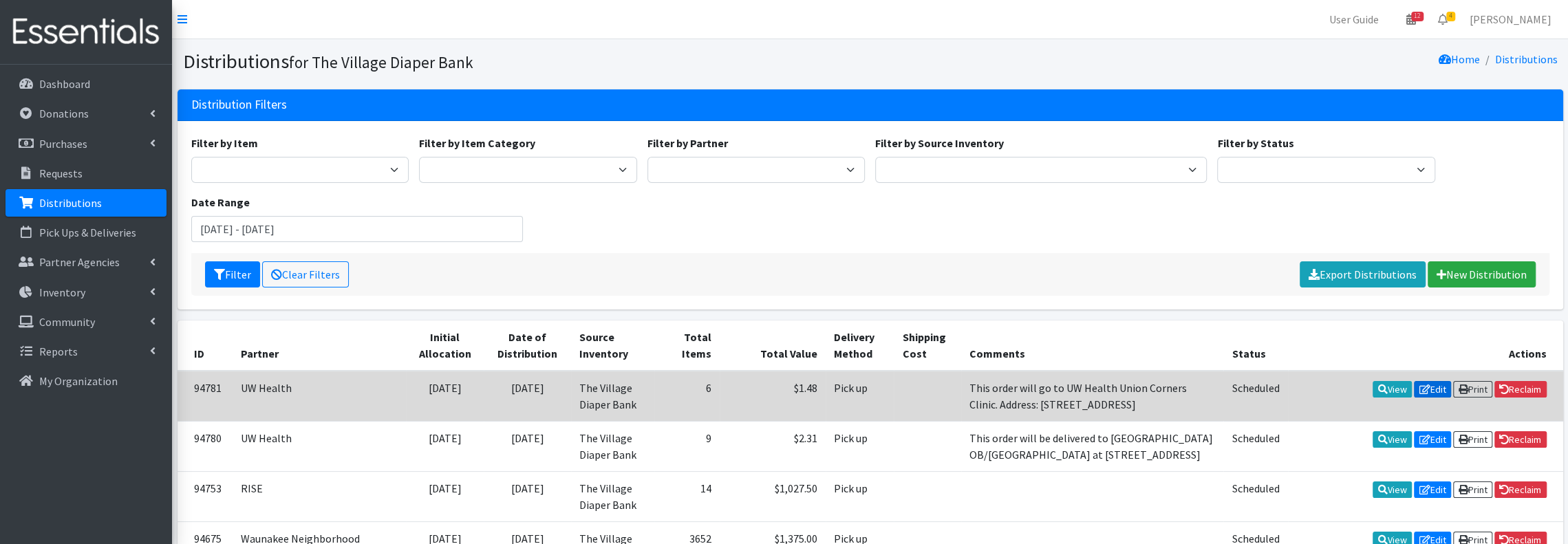
click at [1430, 387] on link "Edit" at bounding box center [1432, 389] width 37 height 17
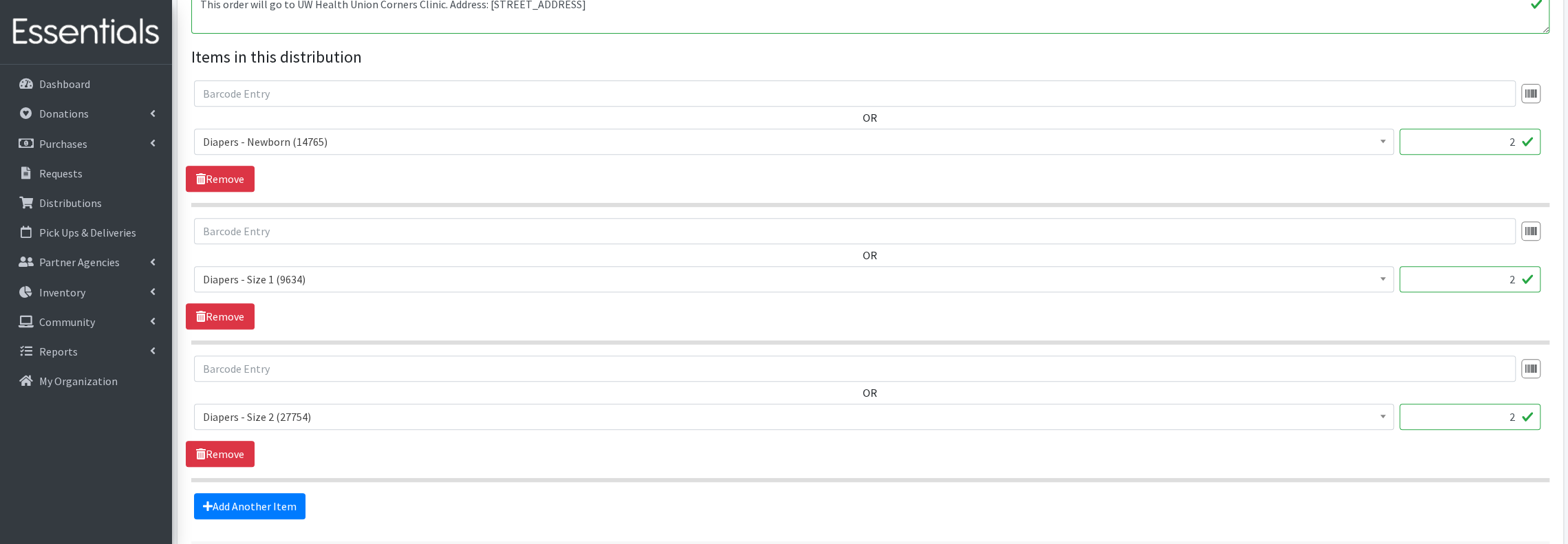
scroll to position [598, 0]
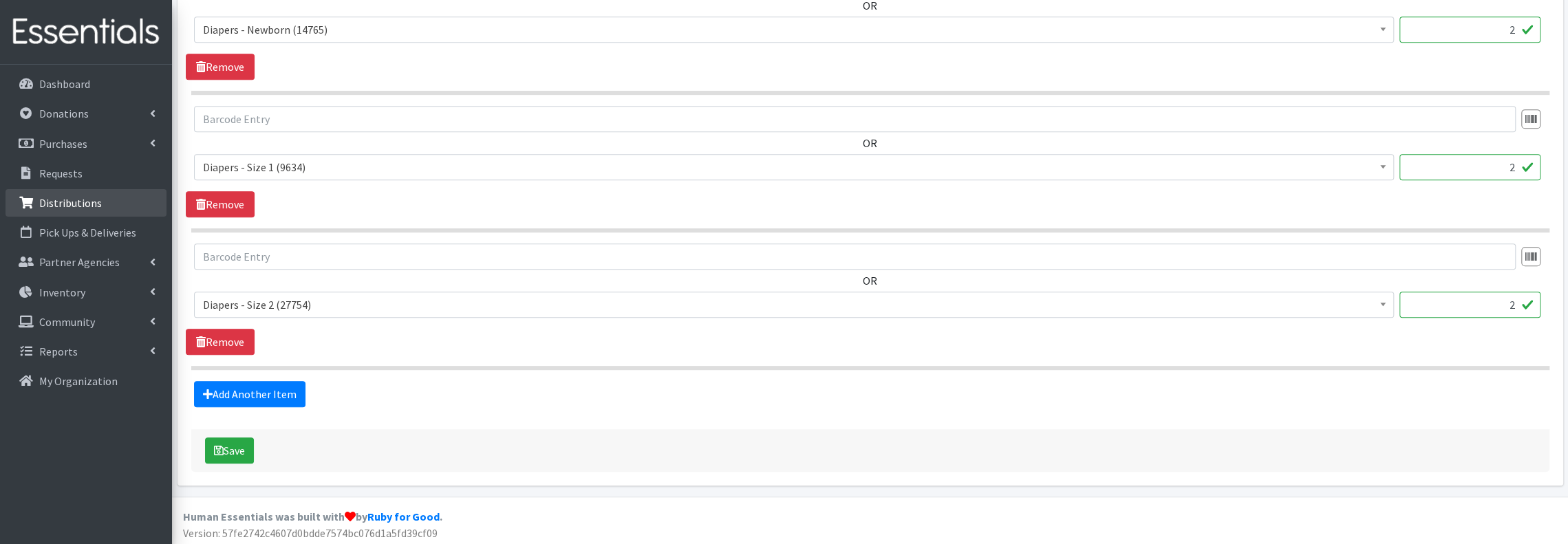
click at [70, 203] on p "Distributions" at bounding box center [70, 203] width 63 height 14
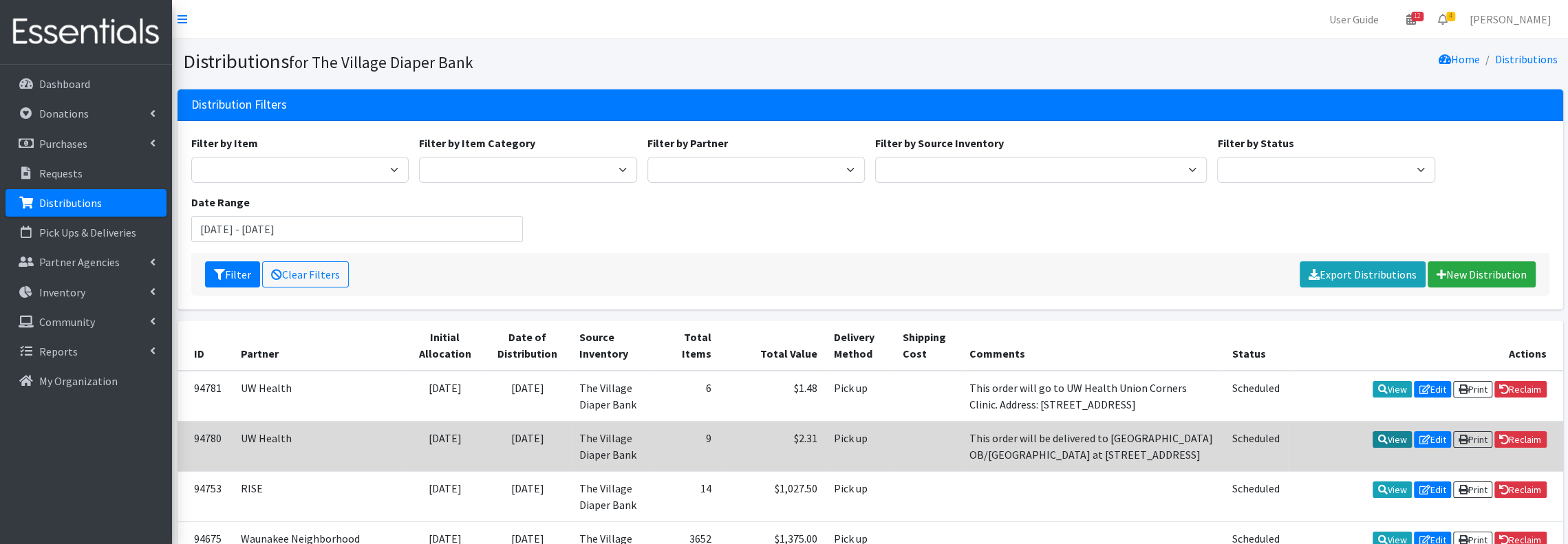
click at [1397, 434] on link "View" at bounding box center [1393, 440] width 39 height 17
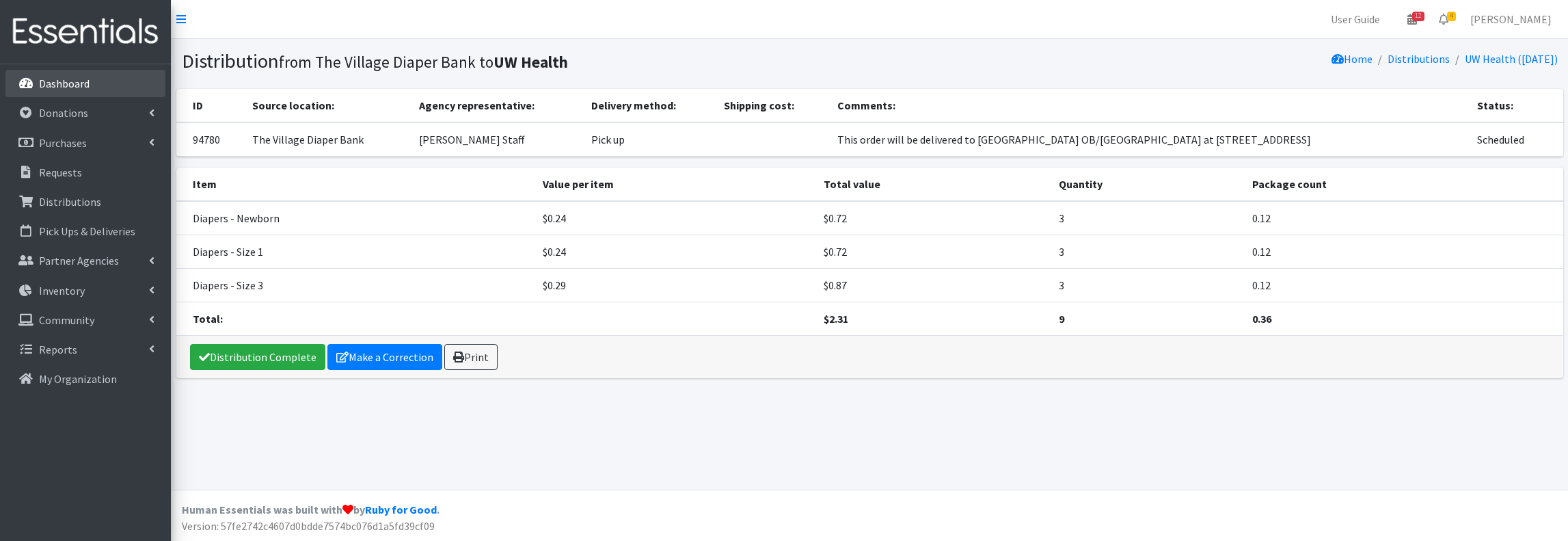
click at [108, 75] on link "Dashboard" at bounding box center [85, 84] width 160 height 28
